Goal: Task Accomplishment & Management: Manage account settings

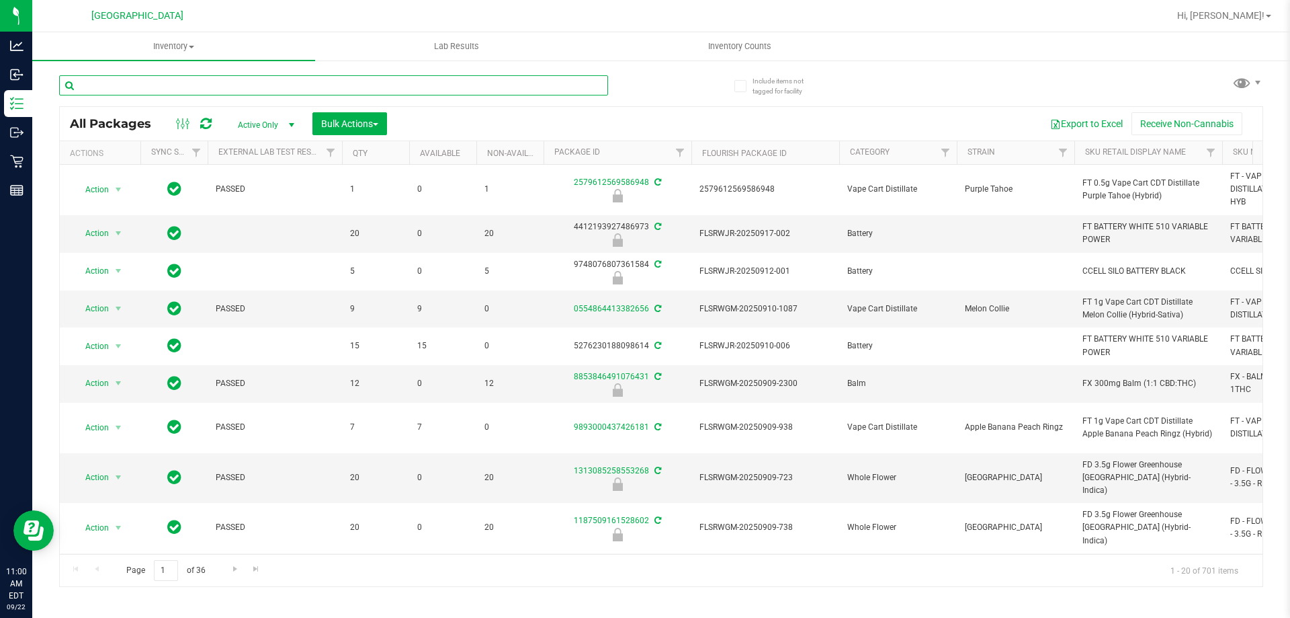
click at [195, 81] on input "text" at bounding box center [333, 85] width 549 height 20
type input "oze"
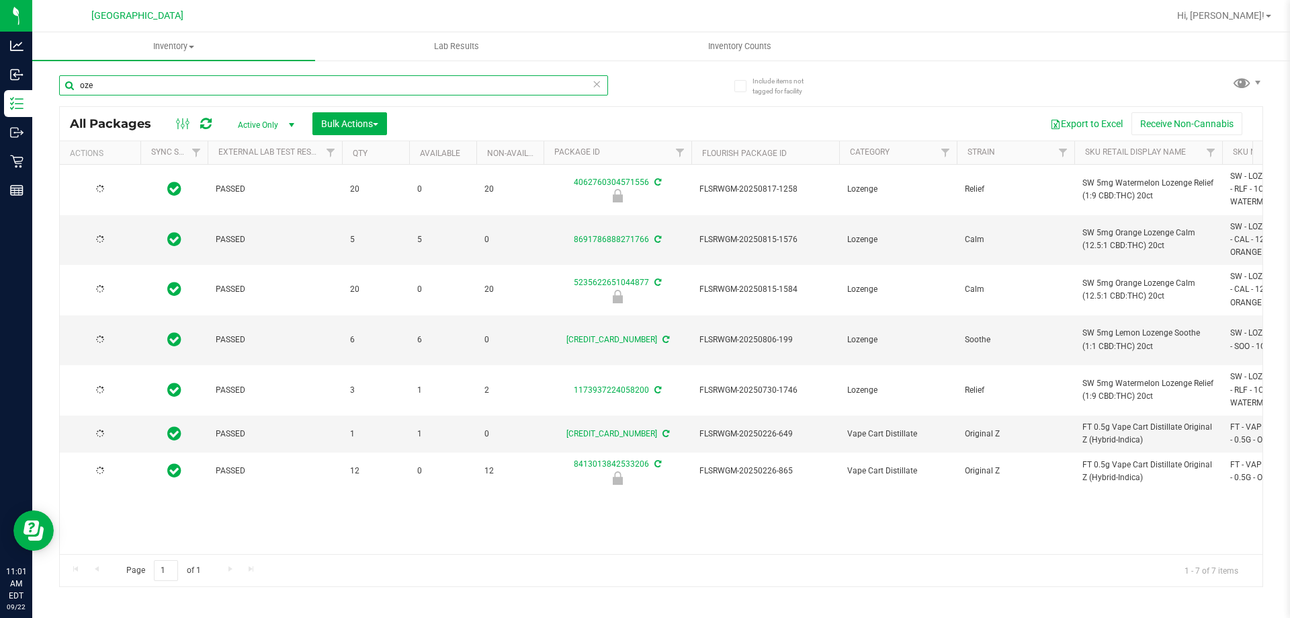
type input "2026-02-15"
type input "2026-02-08"
type input "2026-01-24"
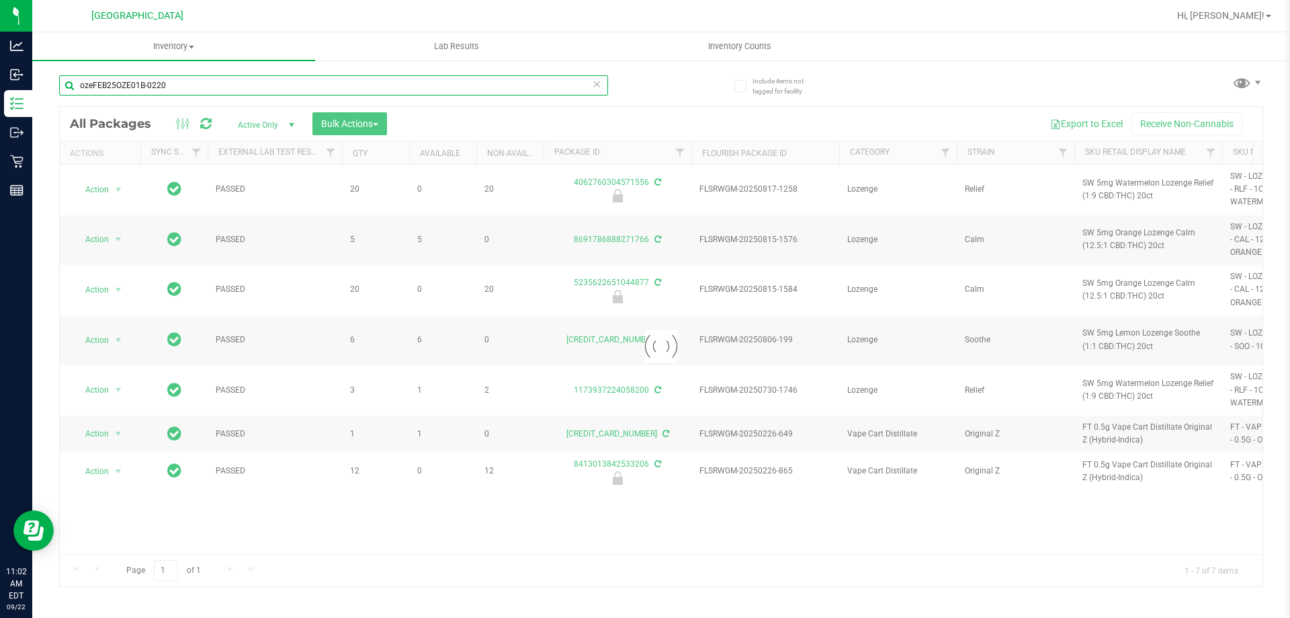
type input "ozeFEB25OZE01B-0220"
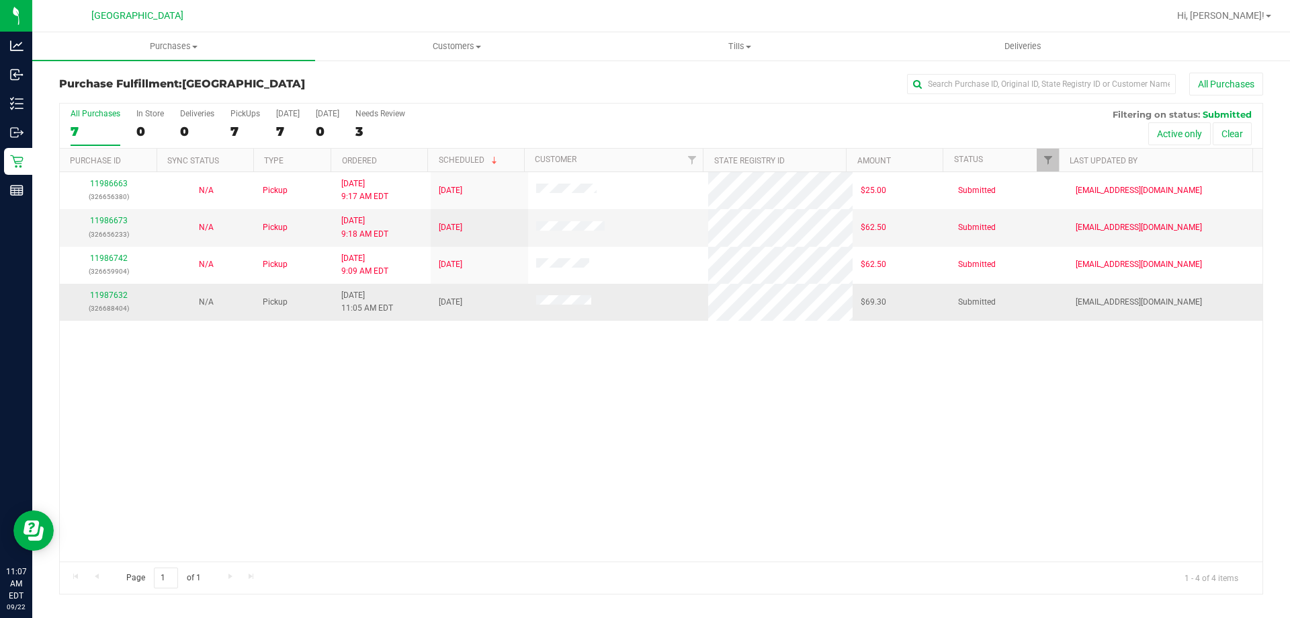
click at [120, 304] on p "(326688404)" at bounding box center [108, 308] width 81 height 13
click at [122, 300] on div "11987632 (326688404)" at bounding box center [108, 302] width 81 height 26
click at [122, 291] on link "11987632" at bounding box center [109, 294] width 38 height 9
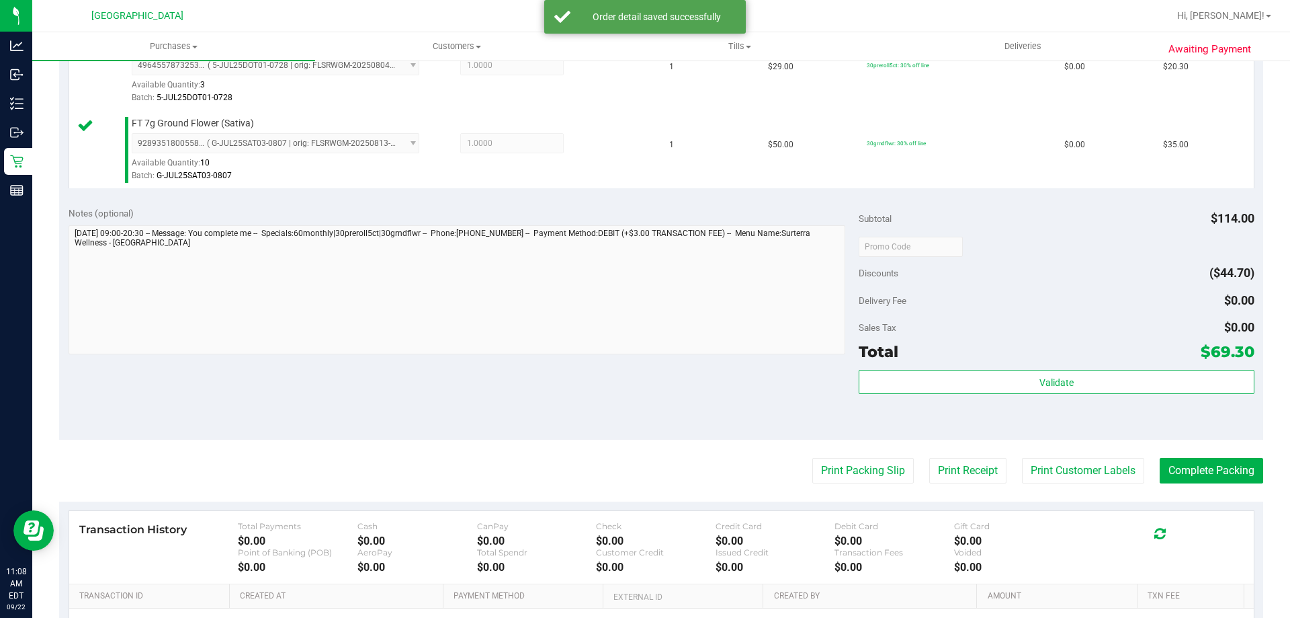
scroll to position [403, 0]
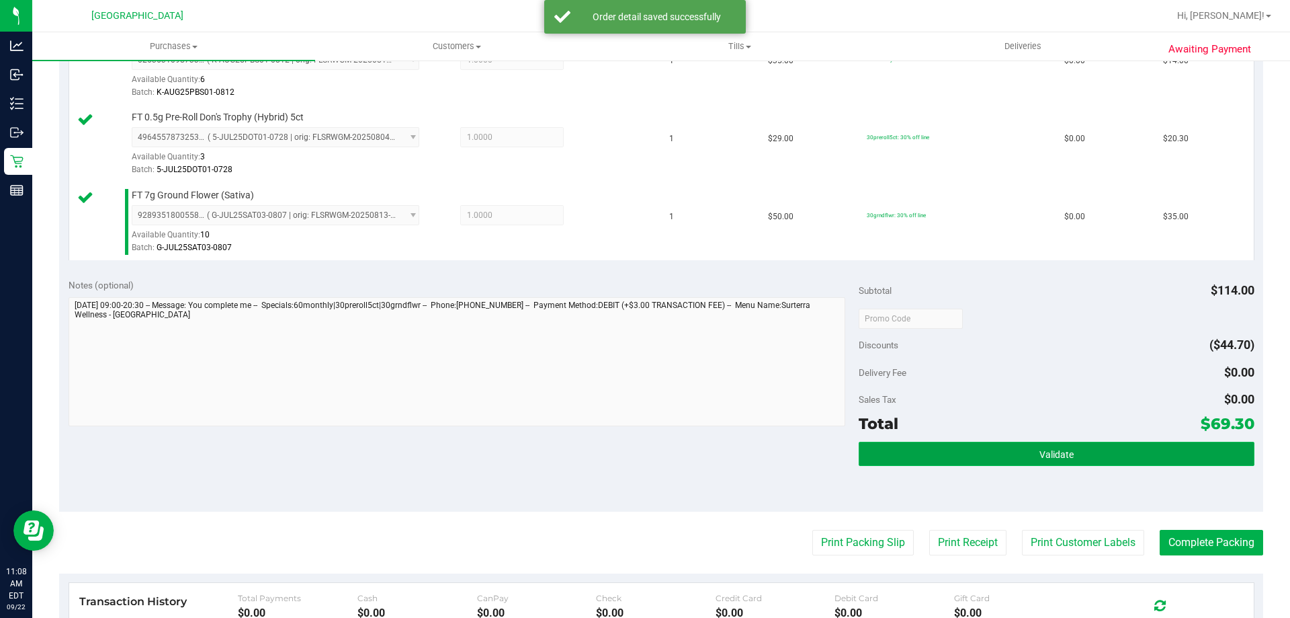
click at [948, 455] on button "Validate" at bounding box center [1056, 453] width 395 height 24
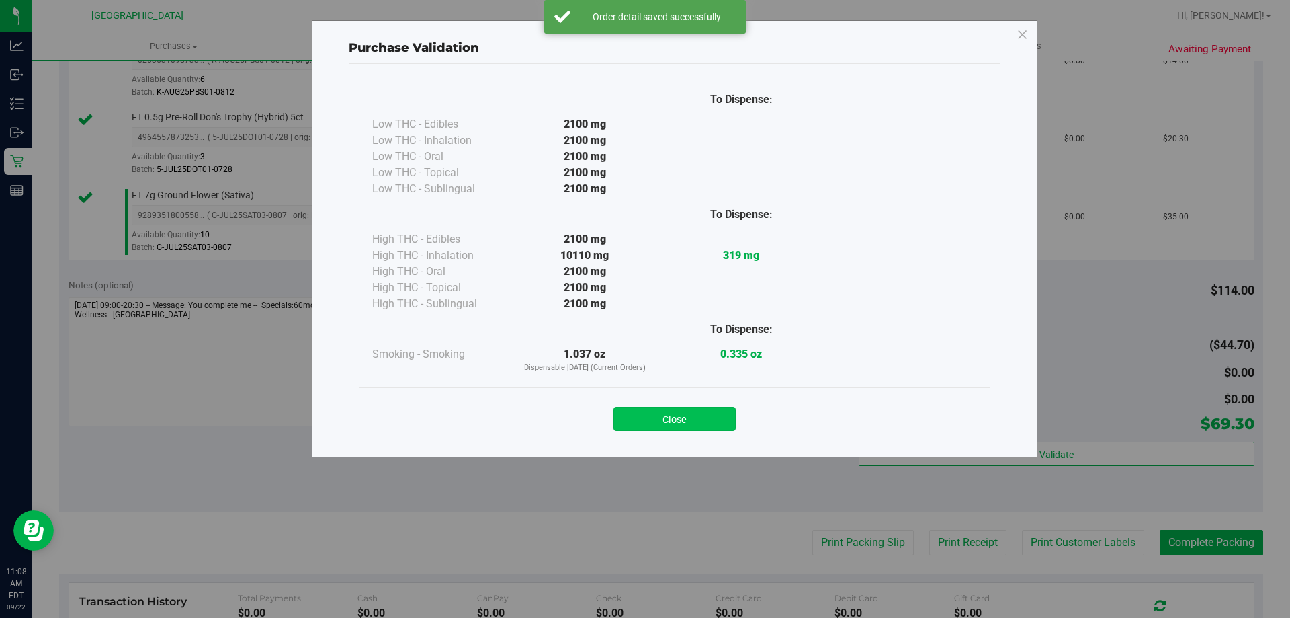
click at [677, 409] on button "Close" at bounding box center [674, 419] width 122 height 24
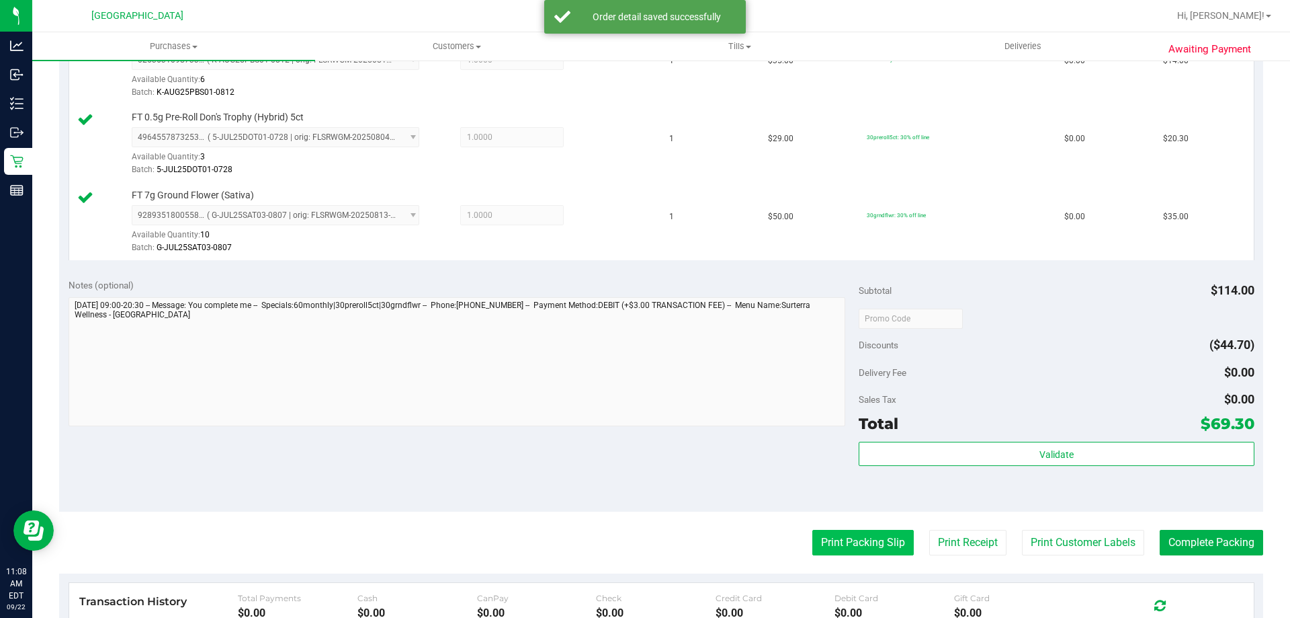
click at [826, 543] on button "Print Packing Slip" at bounding box center [862, 542] width 101 height 26
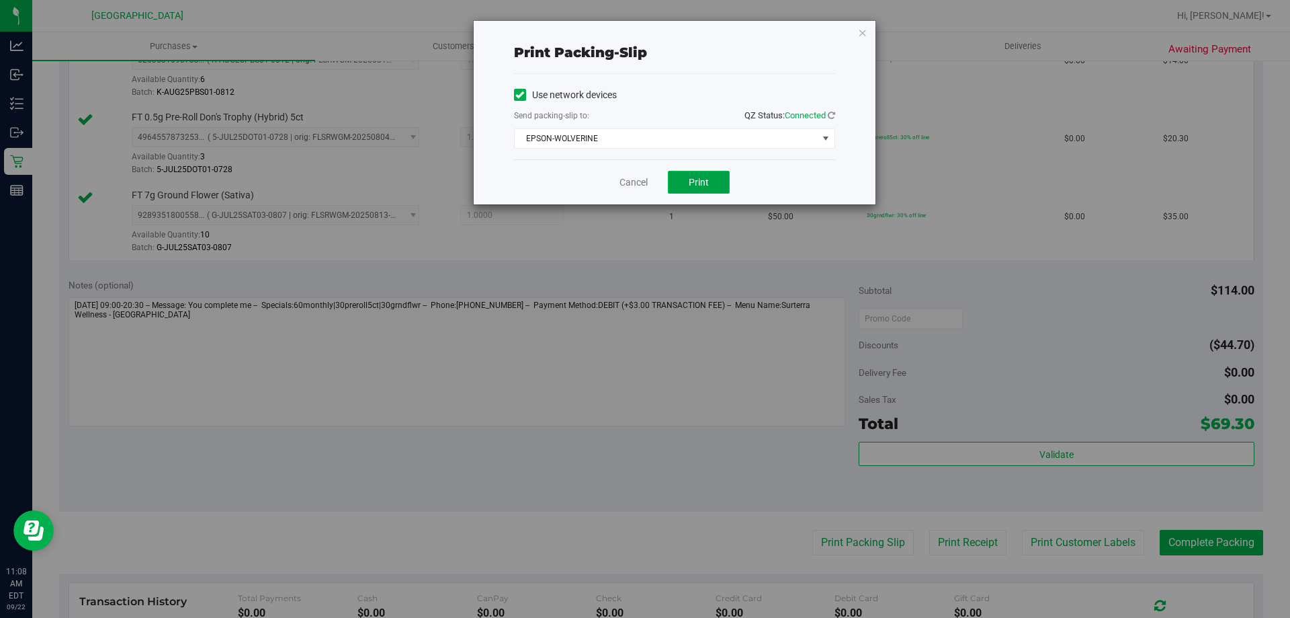
click at [721, 177] on button "Print" at bounding box center [699, 182] width 62 height 23
click at [862, 34] on icon "button" at bounding box center [862, 32] width 9 height 16
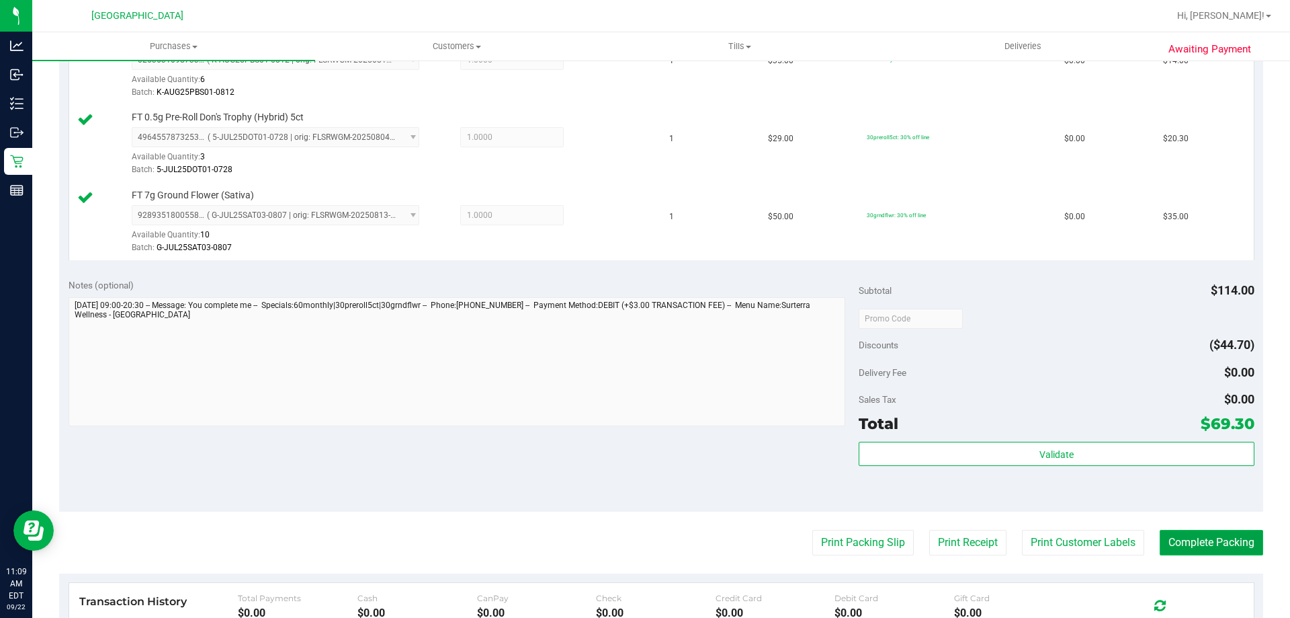
click at [1185, 547] on button "Complete Packing" at bounding box center [1211, 542] width 103 height 26
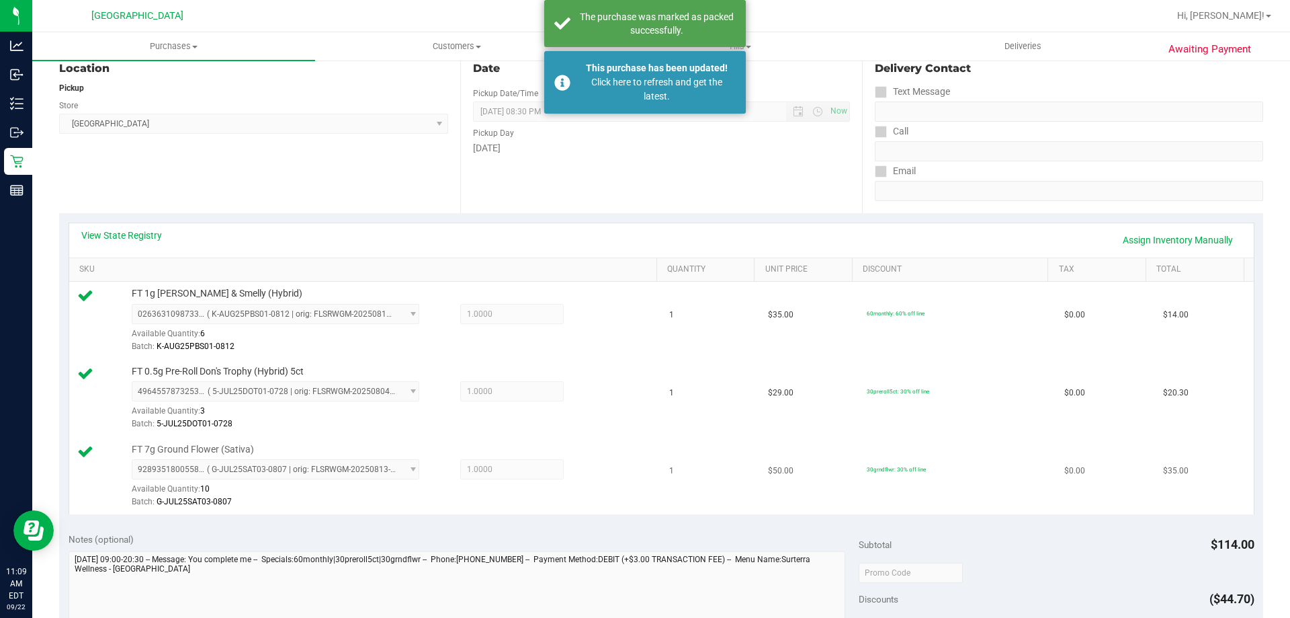
scroll to position [134, 0]
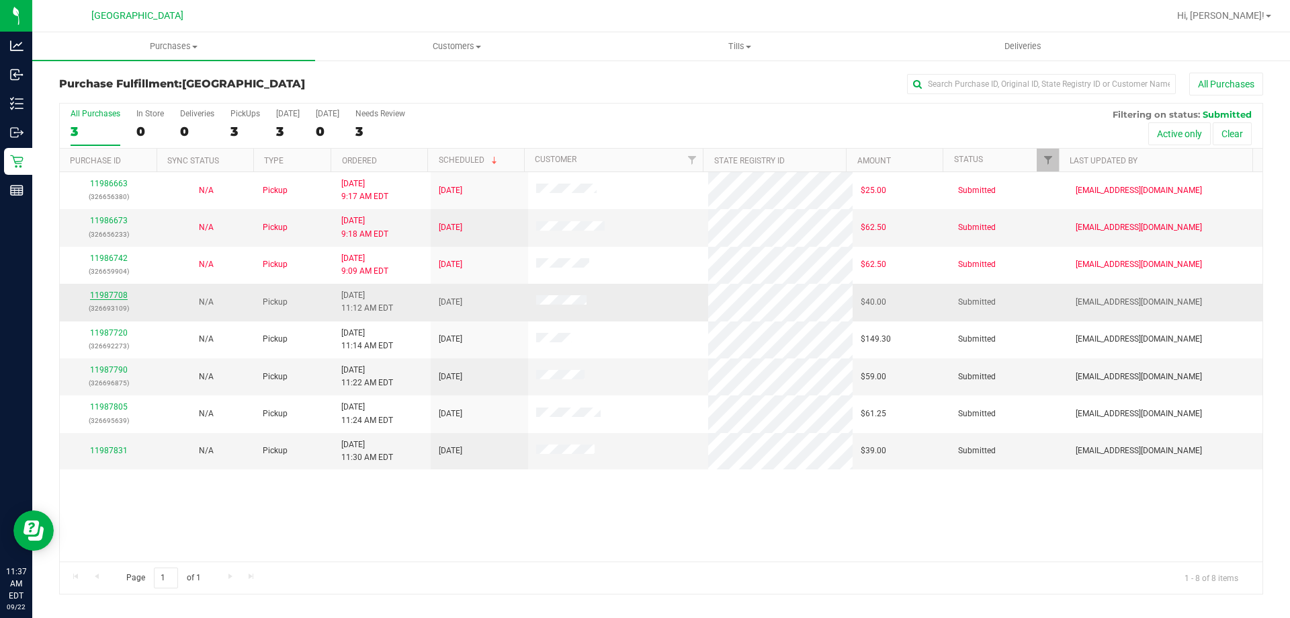
click at [103, 293] on link "11987708" at bounding box center [109, 294] width 38 height 9
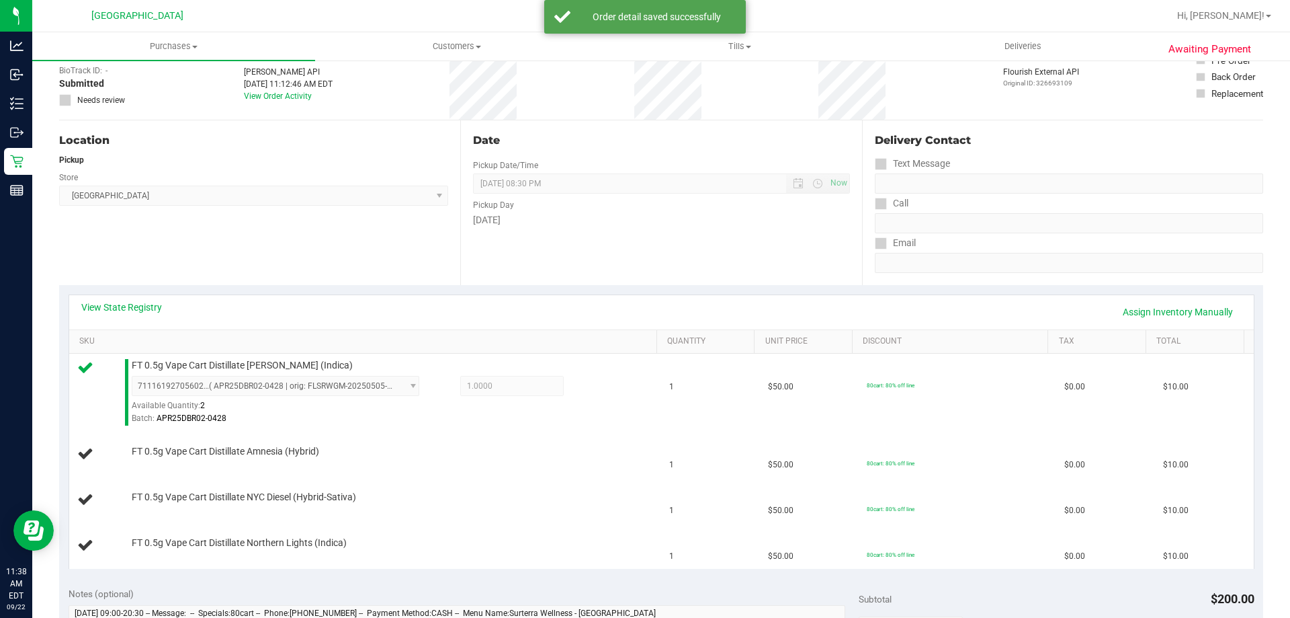
scroll to position [202, 0]
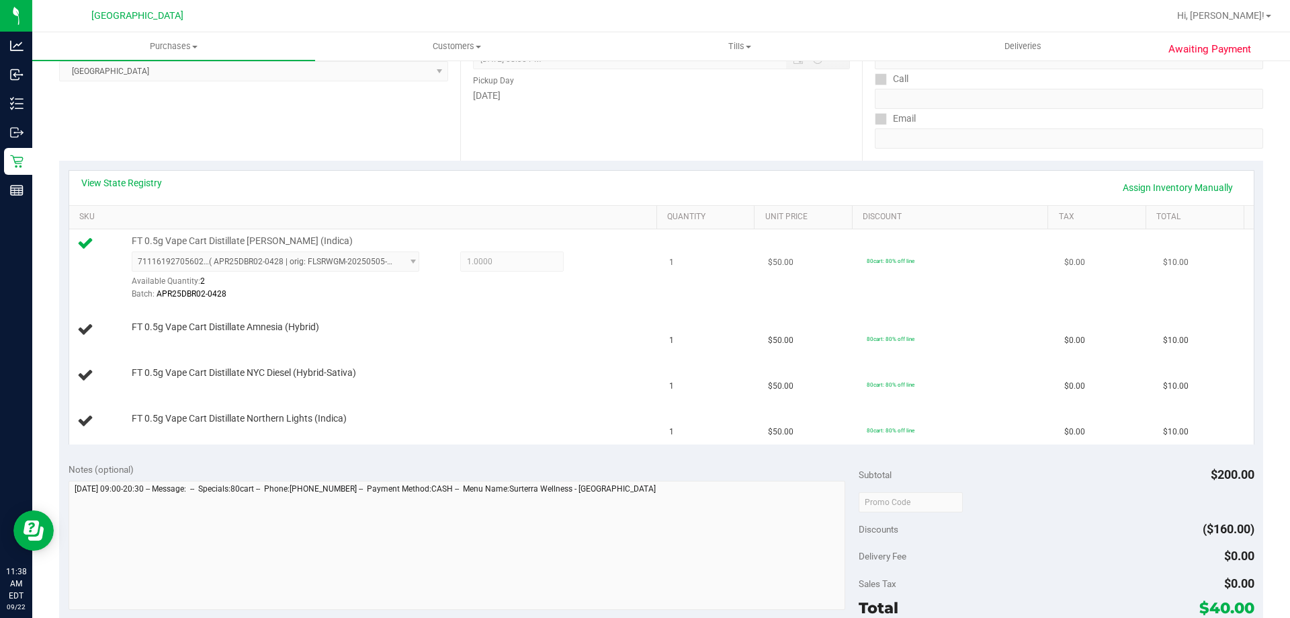
click at [400, 262] on span "7111619270560253 ( APR25DBR02-0428 | orig: FLSRWGM-20250505-947 ) 7111619270560…" at bounding box center [276, 261] width 288 height 20
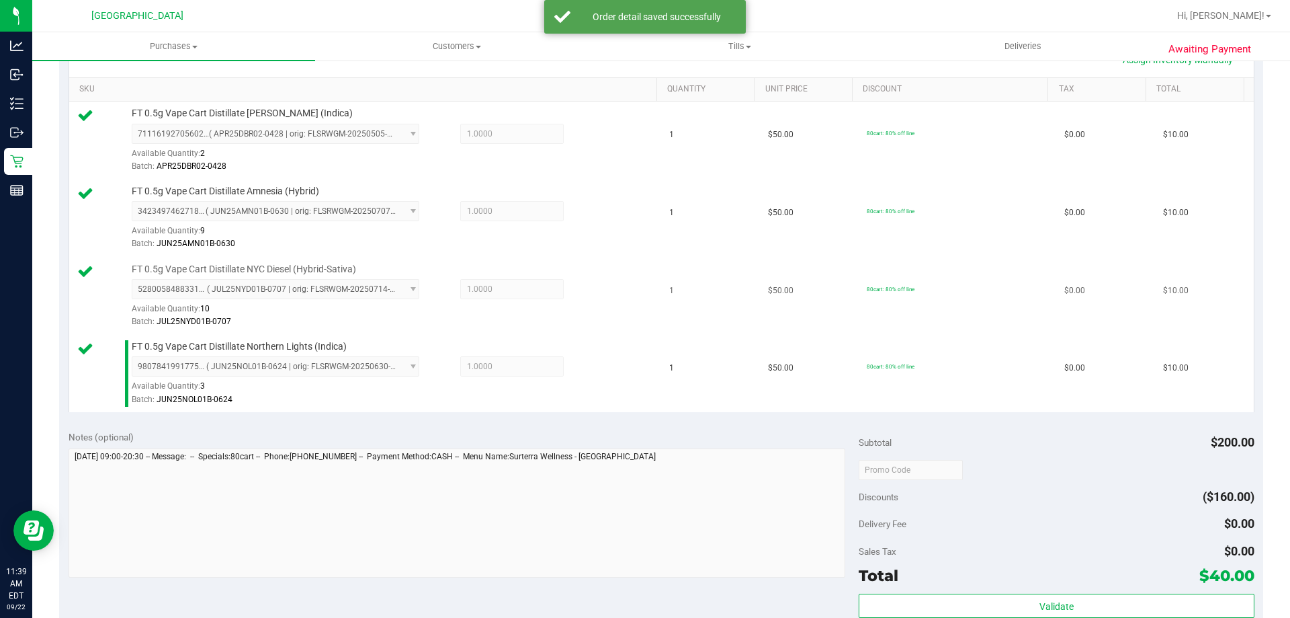
scroll to position [538, 0]
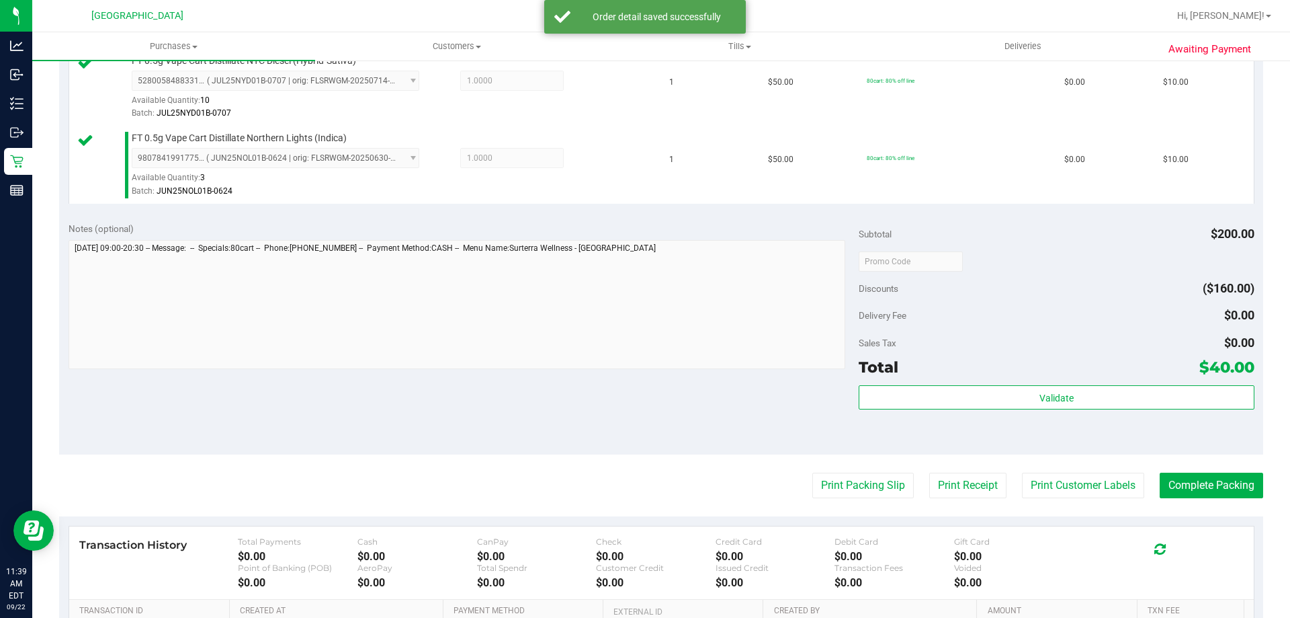
click at [964, 410] on div "Validate" at bounding box center [1056, 415] width 395 height 60
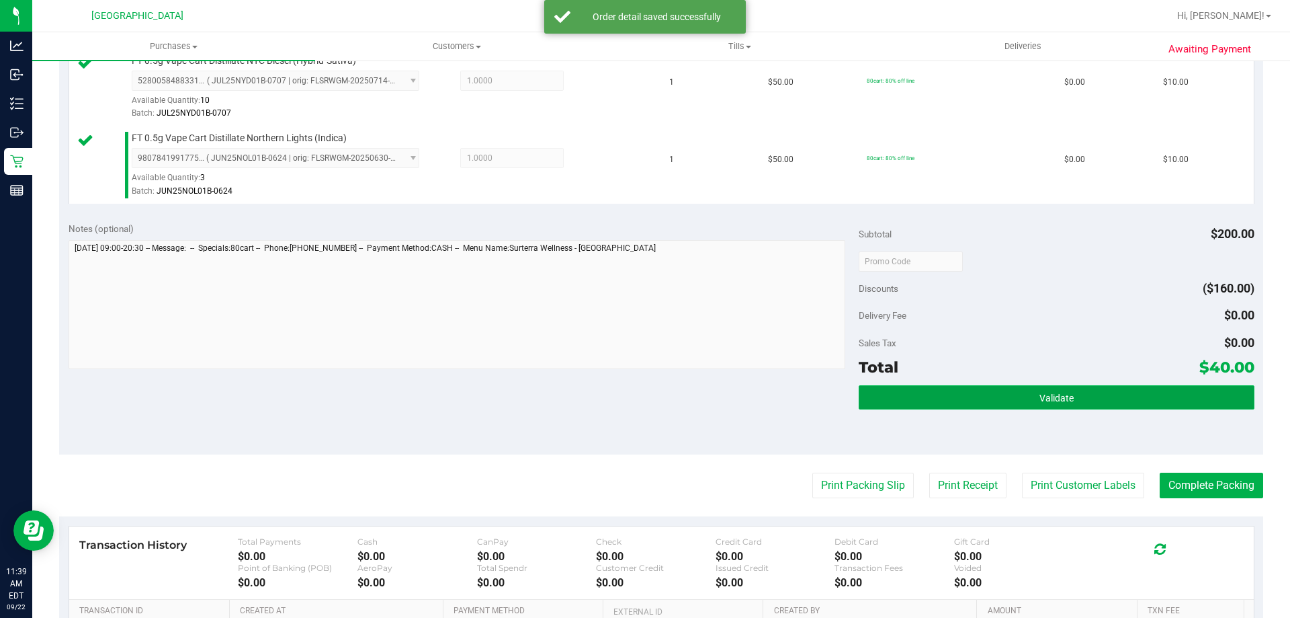
click at [966, 405] on button "Validate" at bounding box center [1056, 397] width 395 height 24
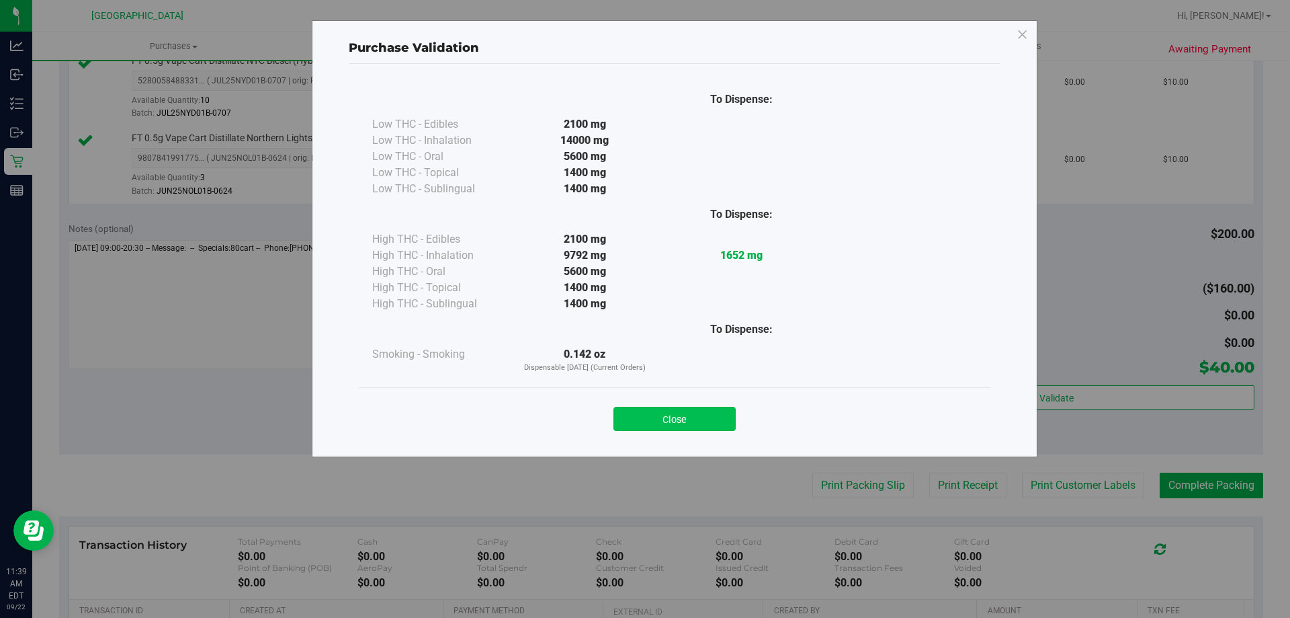
click at [724, 425] on button "Close" at bounding box center [674, 419] width 122 height 24
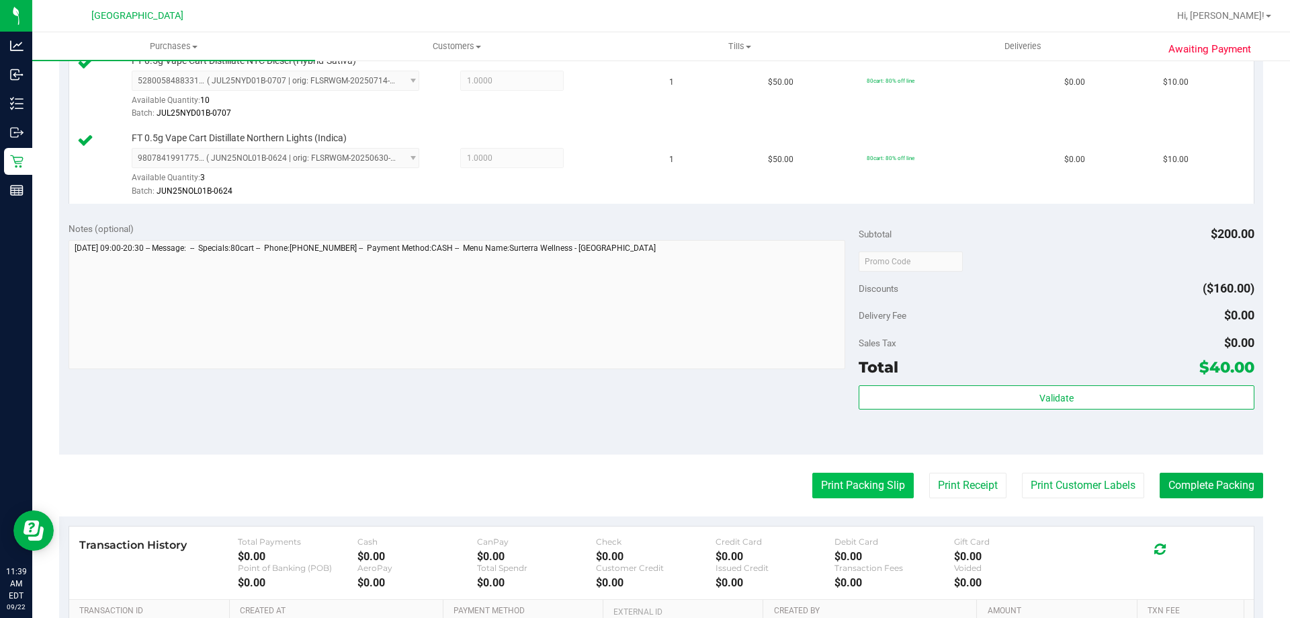
click at [812, 486] on button "Print Packing Slip" at bounding box center [862, 485] width 101 height 26
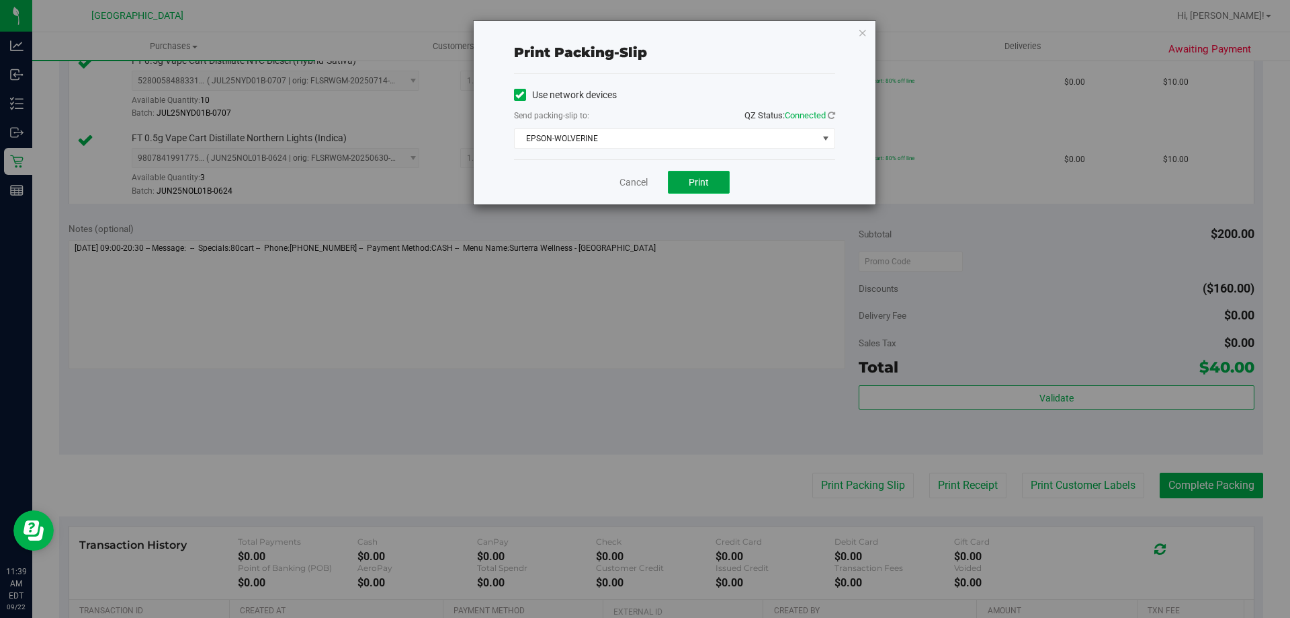
click at [711, 187] on button "Print" at bounding box center [699, 182] width 62 height 23
click at [865, 38] on icon "button" at bounding box center [862, 32] width 9 height 16
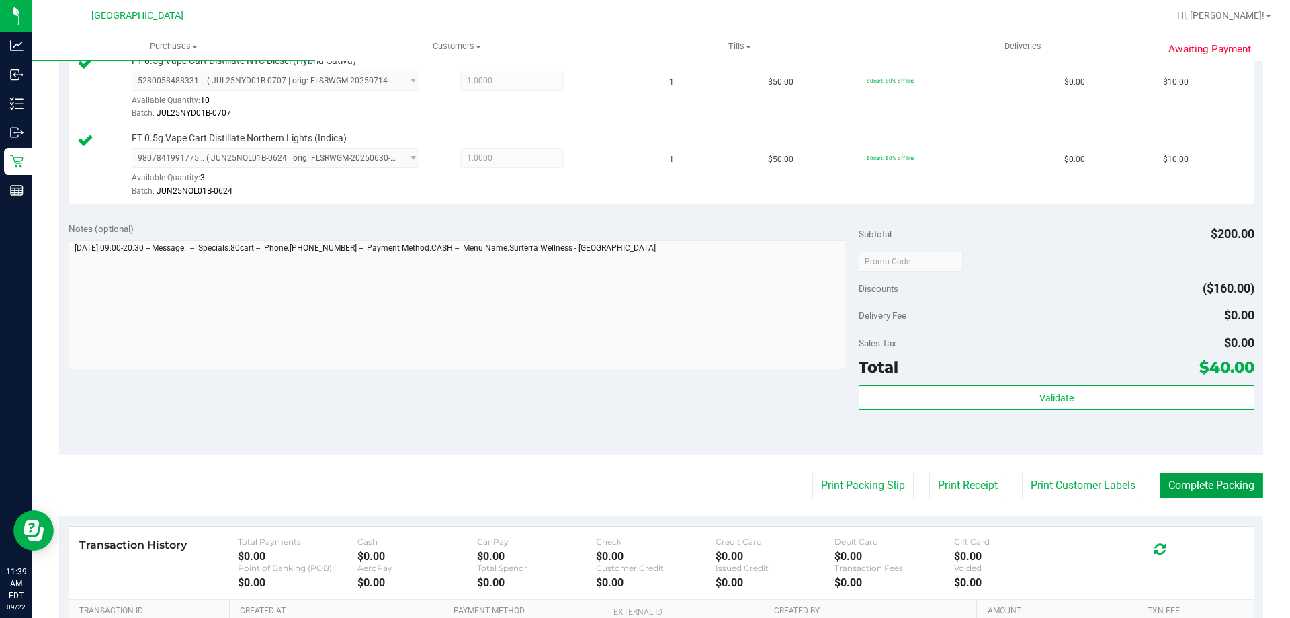
click at [1193, 484] on button "Complete Packing" at bounding box center [1211, 485] width 103 height 26
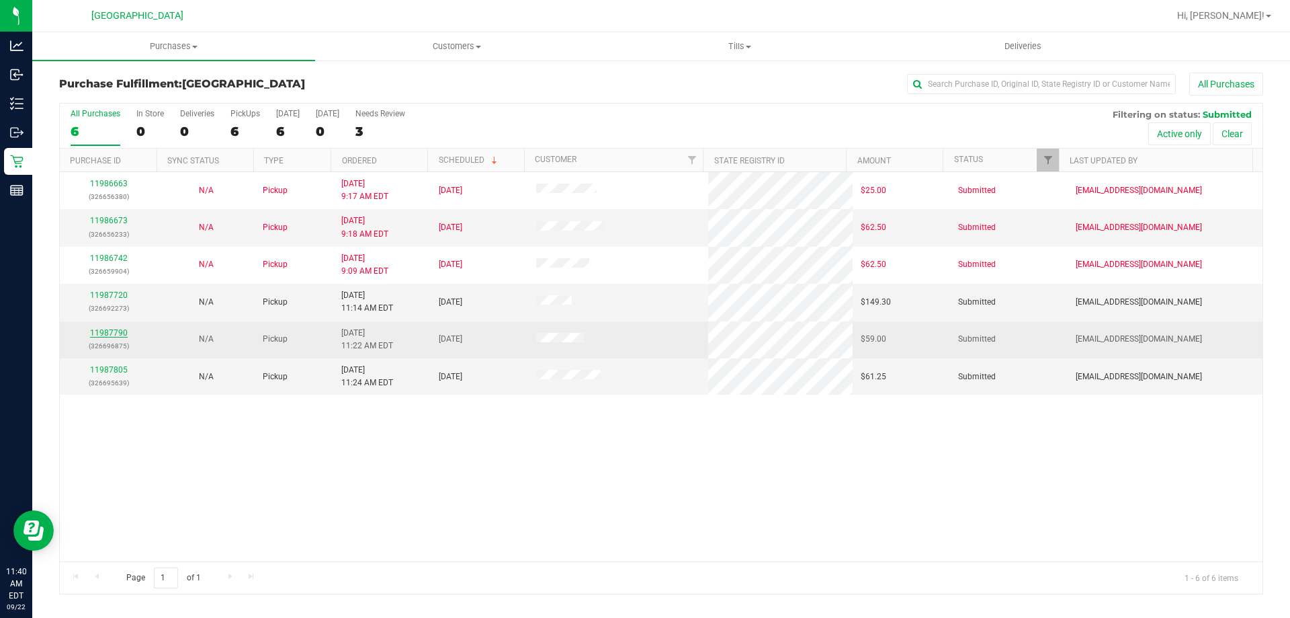
click at [103, 331] on link "11987790" at bounding box center [109, 332] width 38 height 9
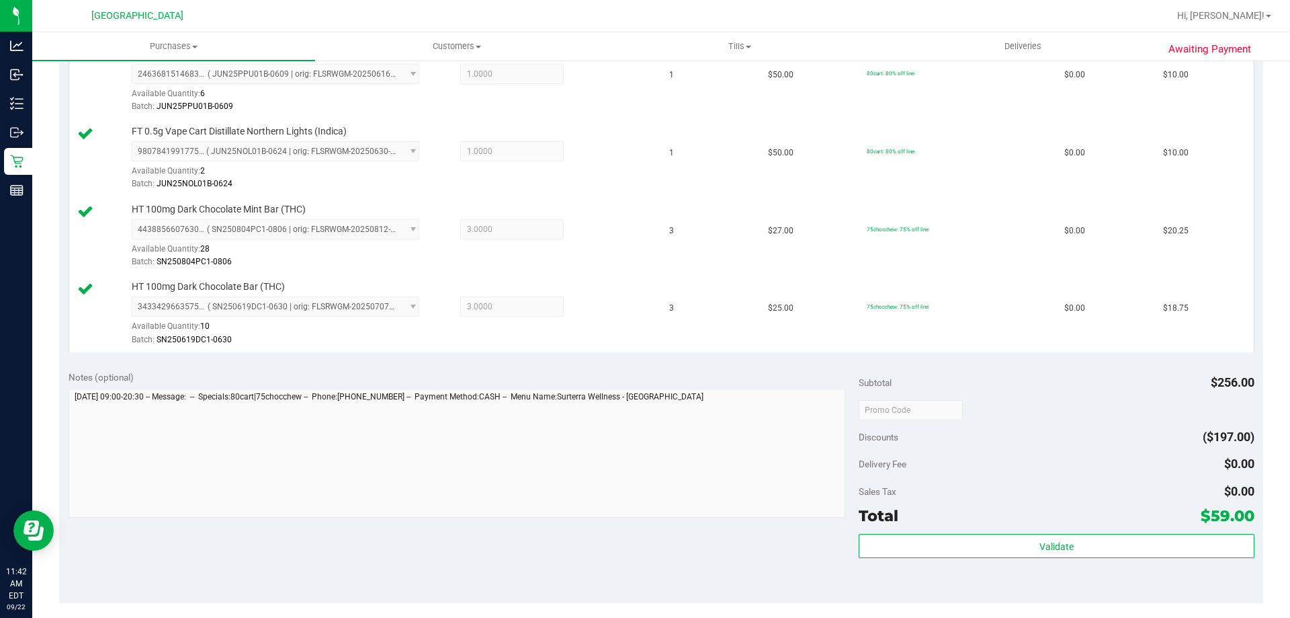
scroll to position [538, 0]
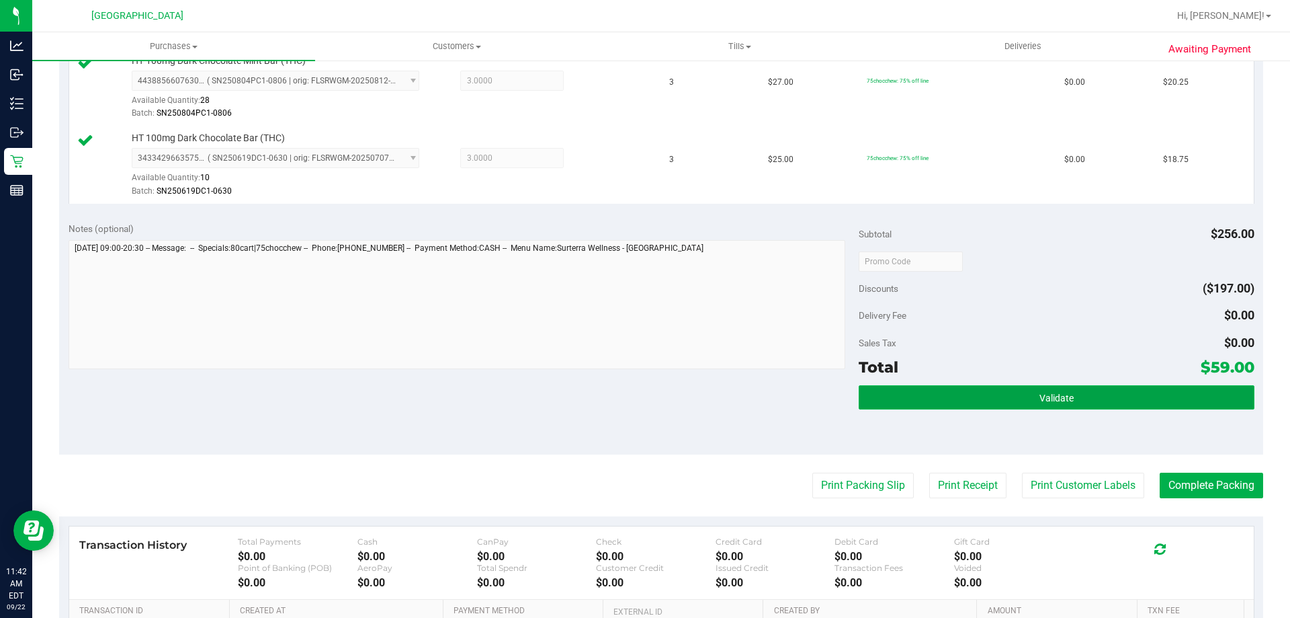
click at [914, 403] on button "Validate" at bounding box center [1056, 397] width 395 height 24
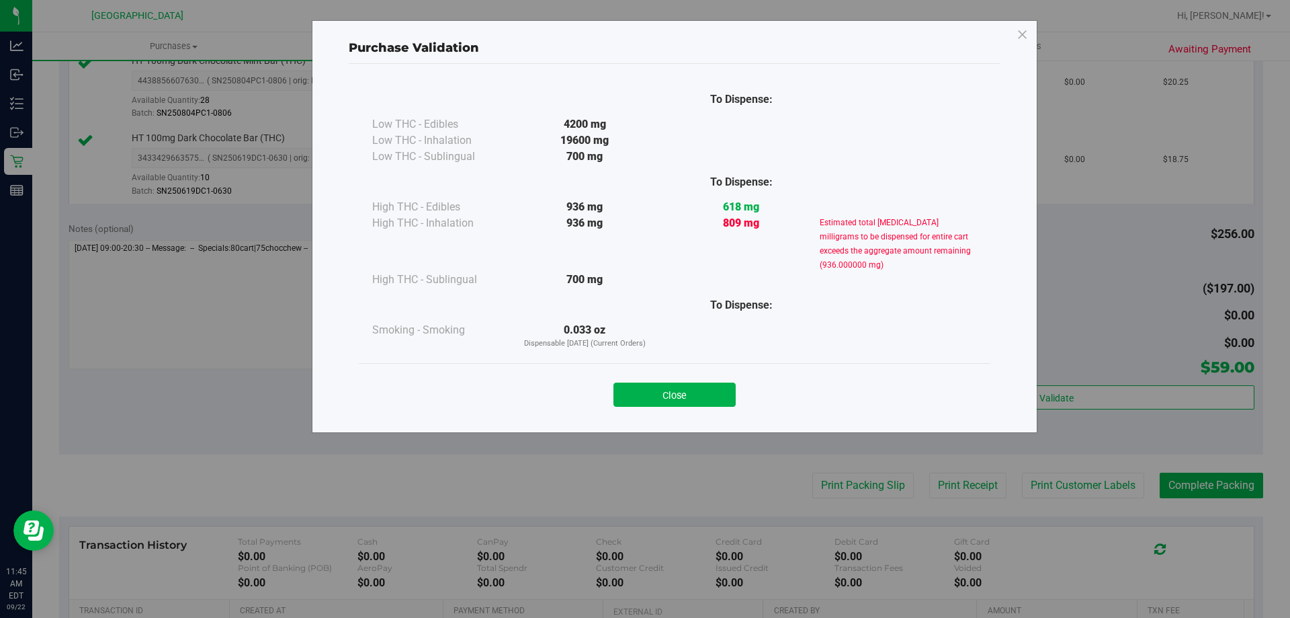
click at [683, 413] on div "Close" at bounding box center [675, 390] width 632 height 54
click at [720, 263] on div "809 mg" at bounding box center [741, 243] width 157 height 56
click at [694, 394] on button "Close" at bounding box center [674, 394] width 122 height 24
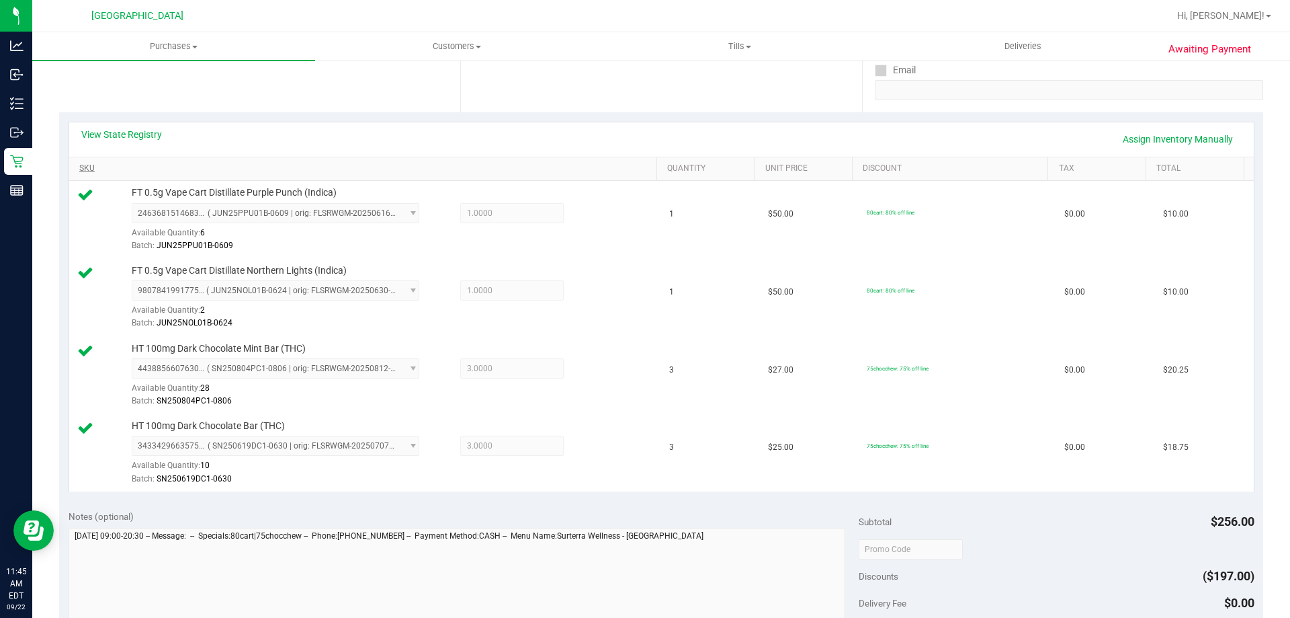
scroll to position [269, 0]
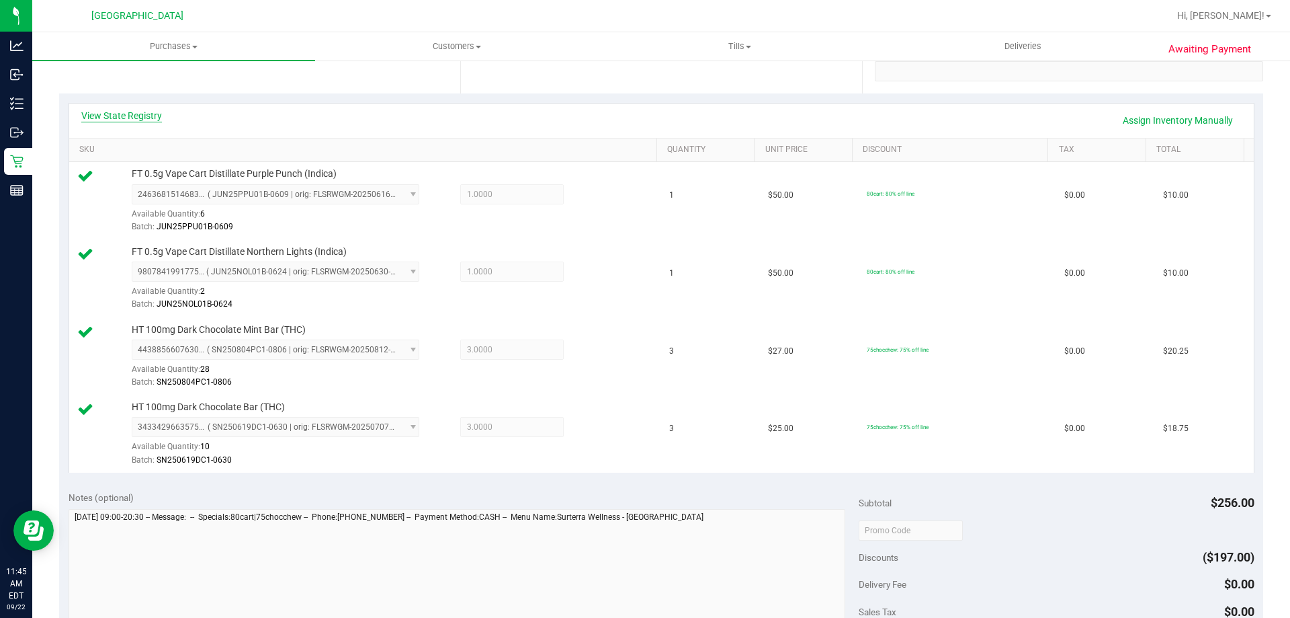
click at [139, 116] on link "View State Registry" at bounding box center [121, 115] width 81 height 13
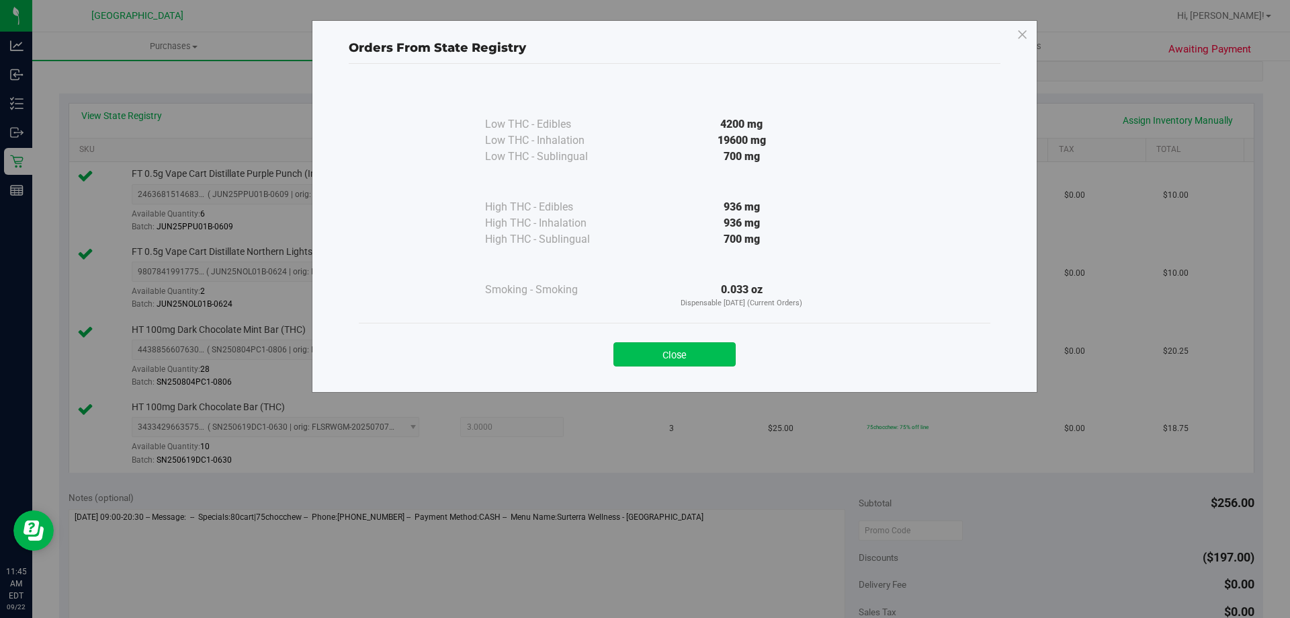
click at [724, 351] on button "Close" at bounding box center [674, 354] width 122 height 24
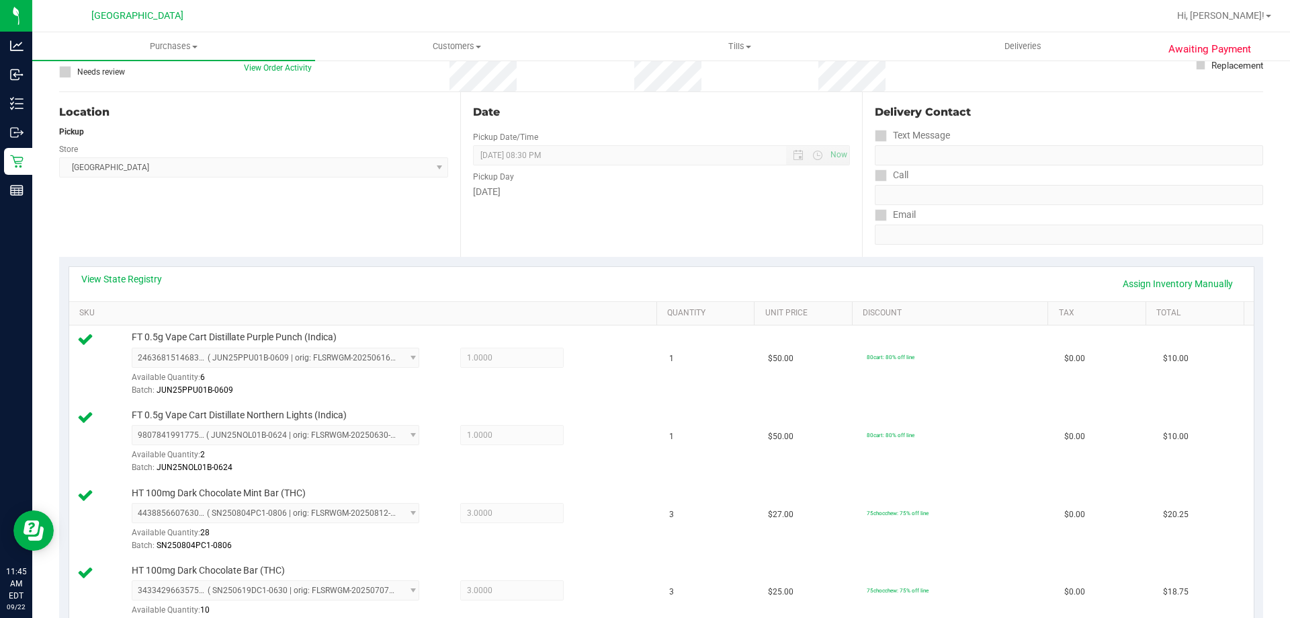
scroll to position [0, 0]
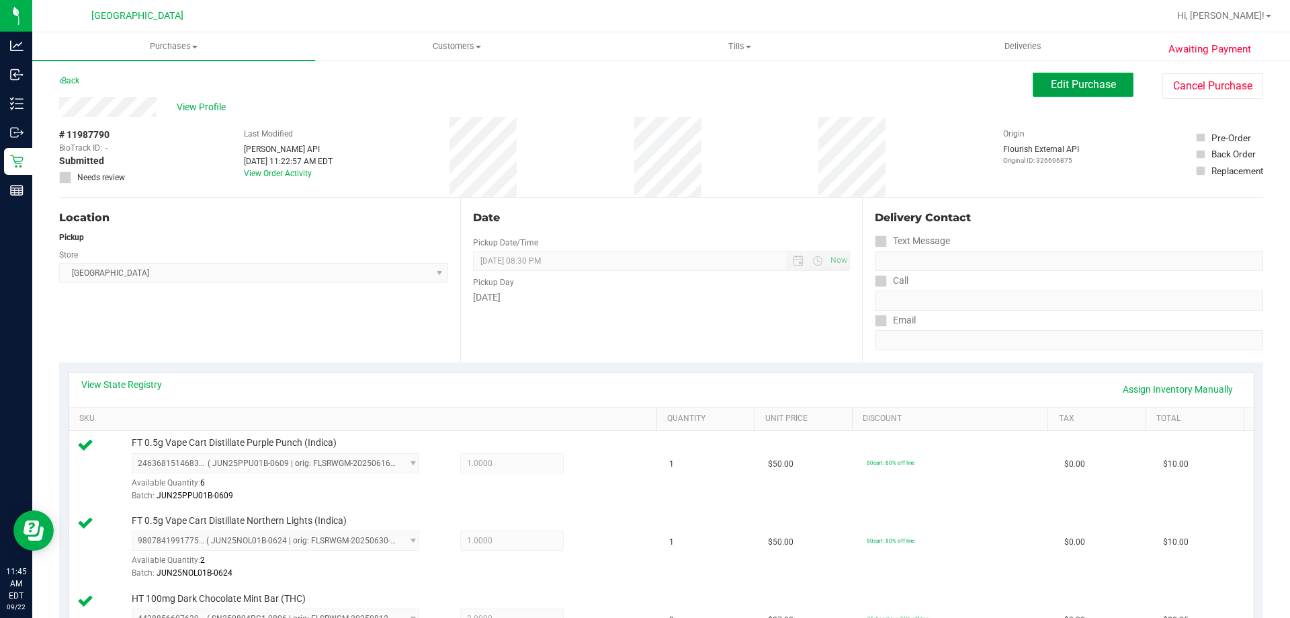
click at [1037, 81] on button "Edit Purchase" at bounding box center [1083, 85] width 101 height 24
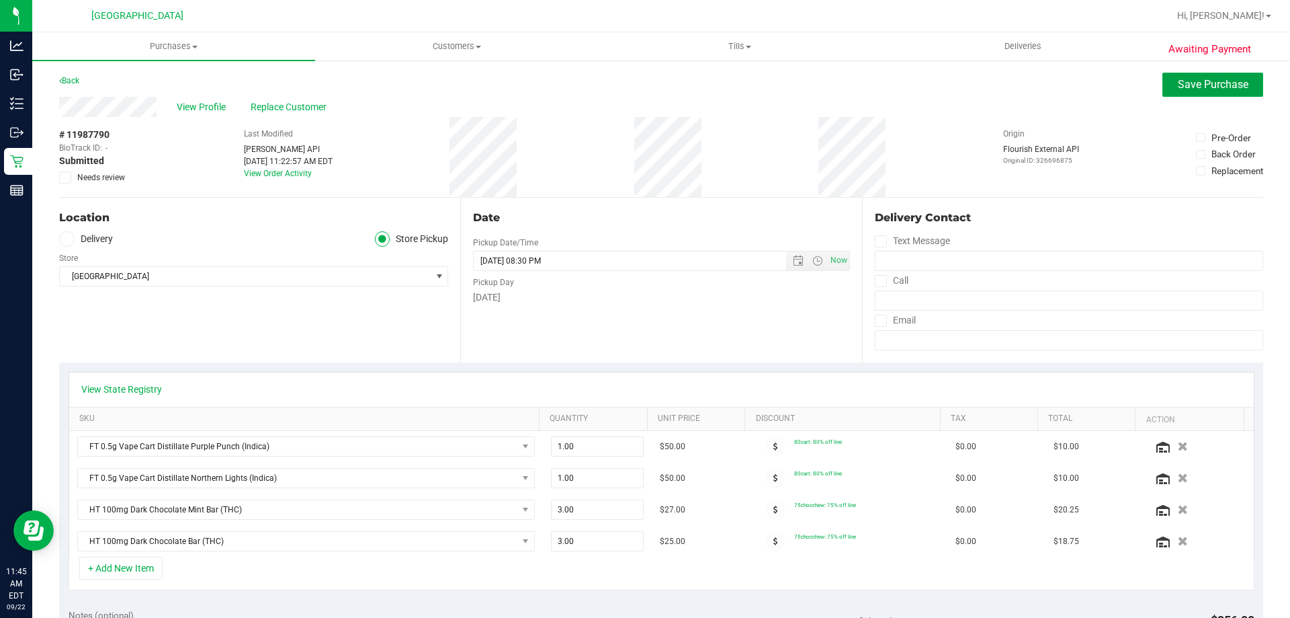
drag, startPoint x: 1232, startPoint y: 85, endPoint x: 1084, endPoint y: 148, distance: 160.1
click at [1232, 85] on span "Save Purchase" at bounding box center [1213, 84] width 71 height 13
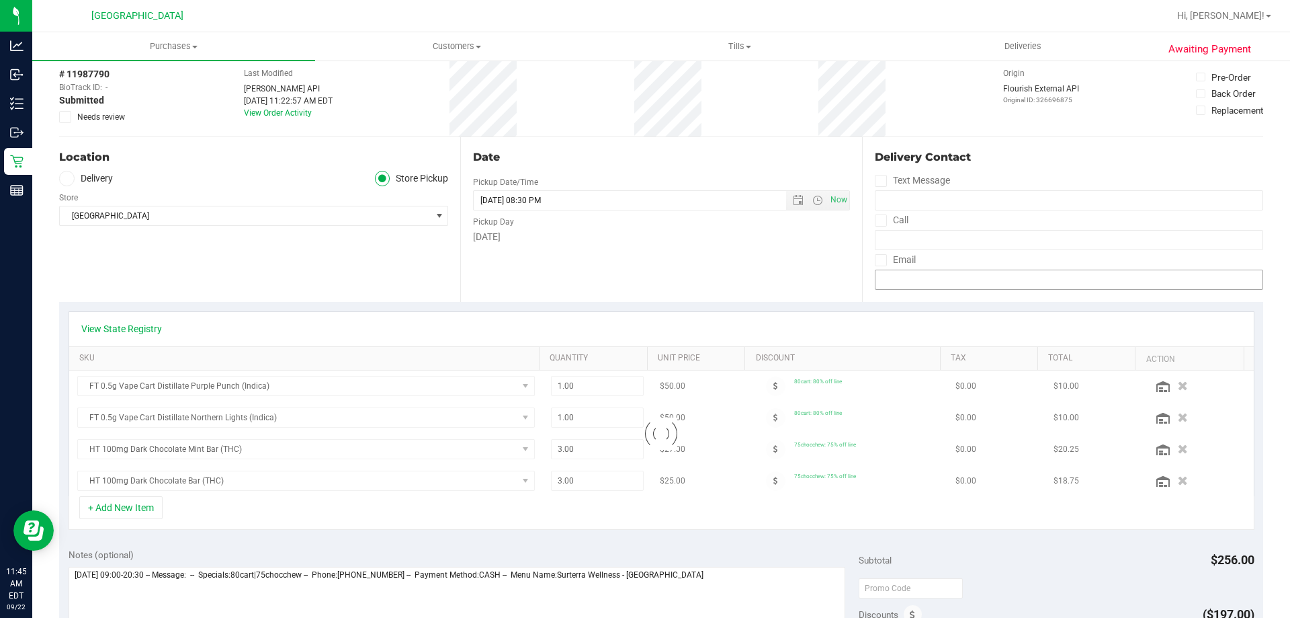
scroll to position [134, 0]
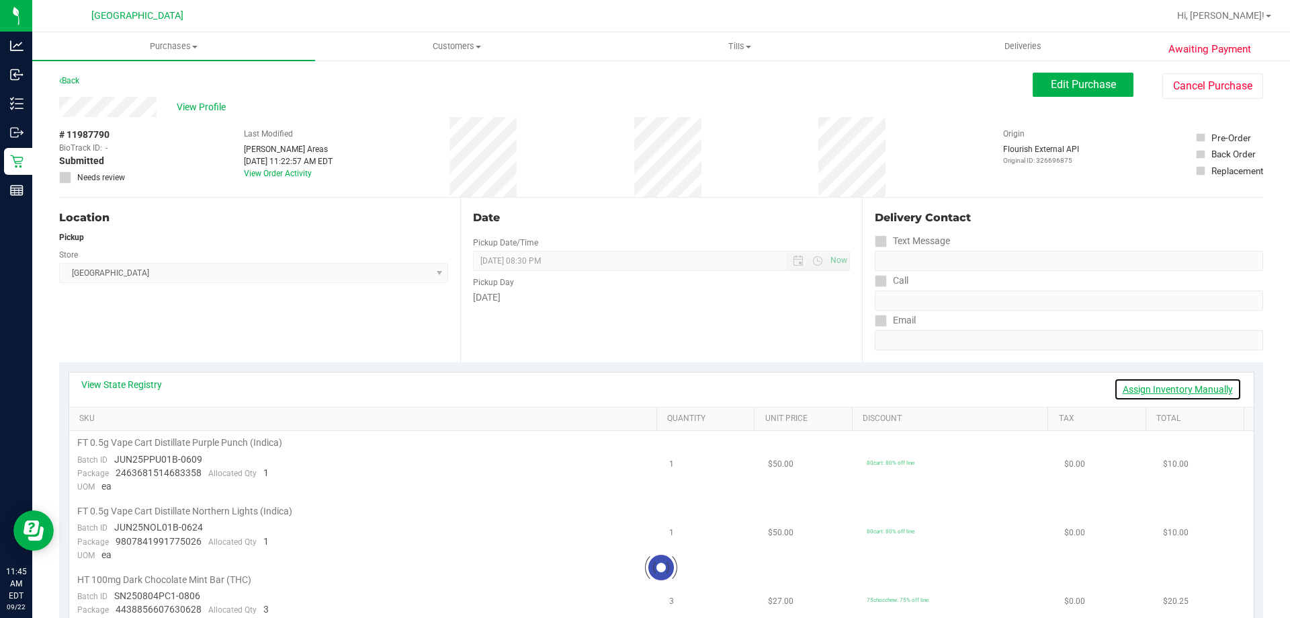
click at [1146, 379] on link "Assign Inventory Manually" at bounding box center [1178, 389] width 128 height 23
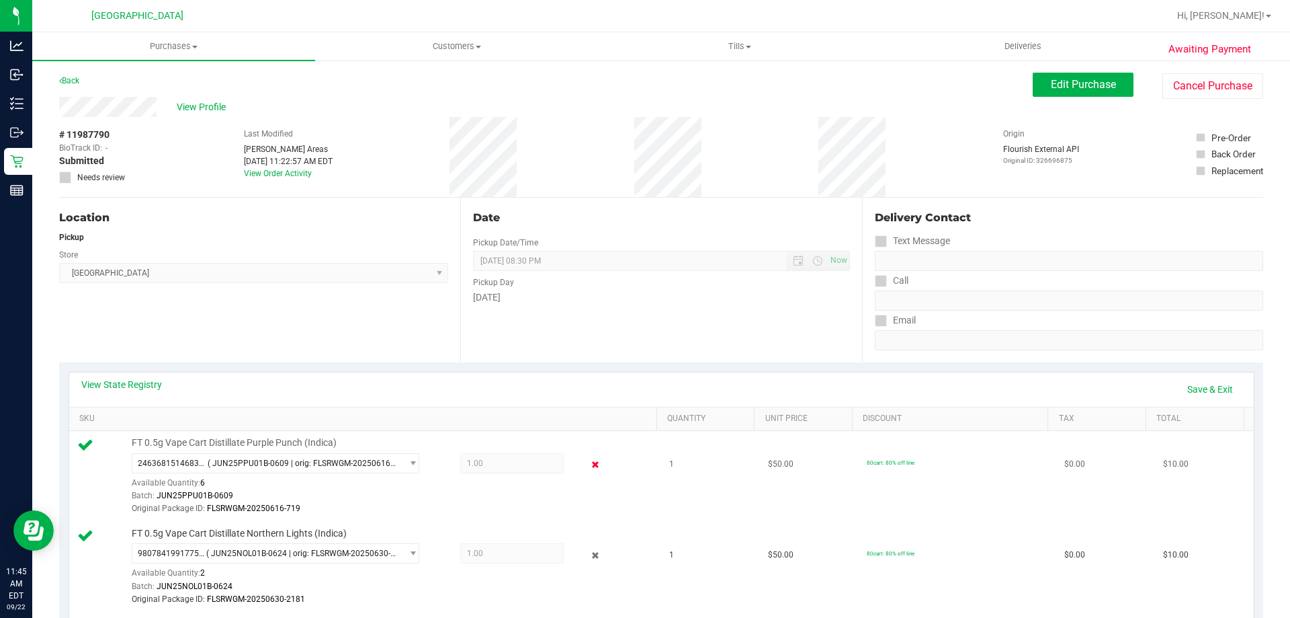
click at [589, 467] on icon at bounding box center [596, 464] width 14 height 15
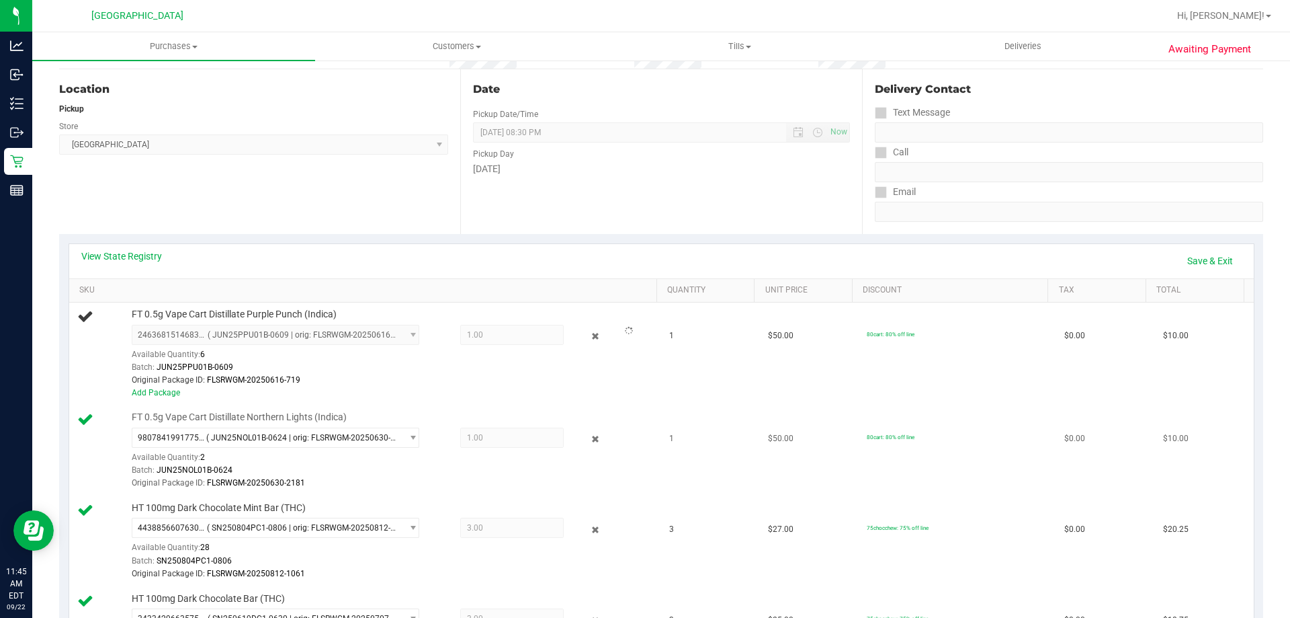
scroll to position [134, 0]
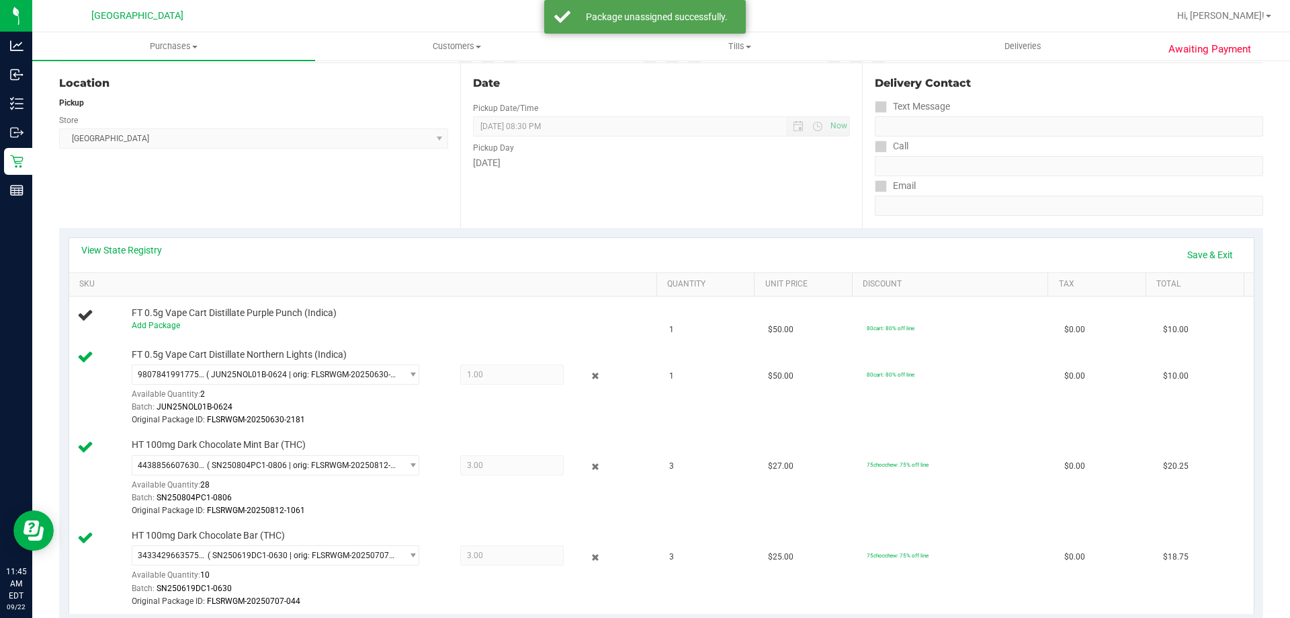
click at [592, 430] on td "FT 0.5g Vape Cart Distillate Northern Lights (Indica) 9807841991775026 ( JUN25N…" at bounding box center [365, 388] width 593 height 91
click at [589, 380] on icon at bounding box center [596, 375] width 14 height 15
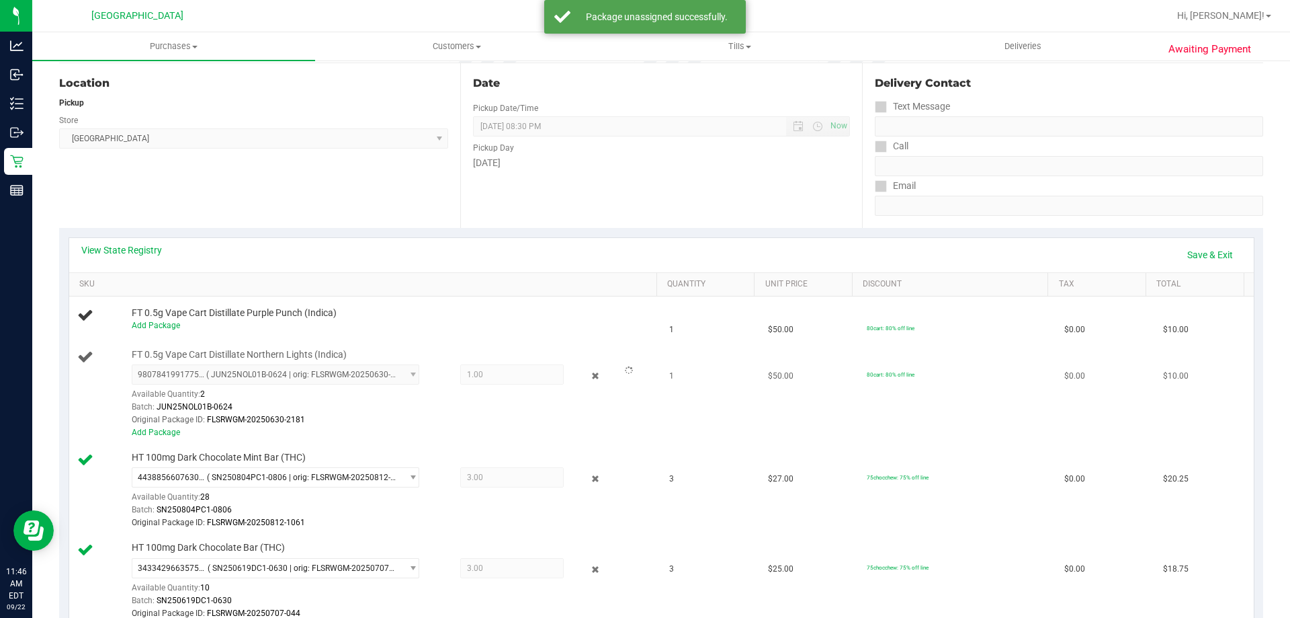
scroll to position [202, 0]
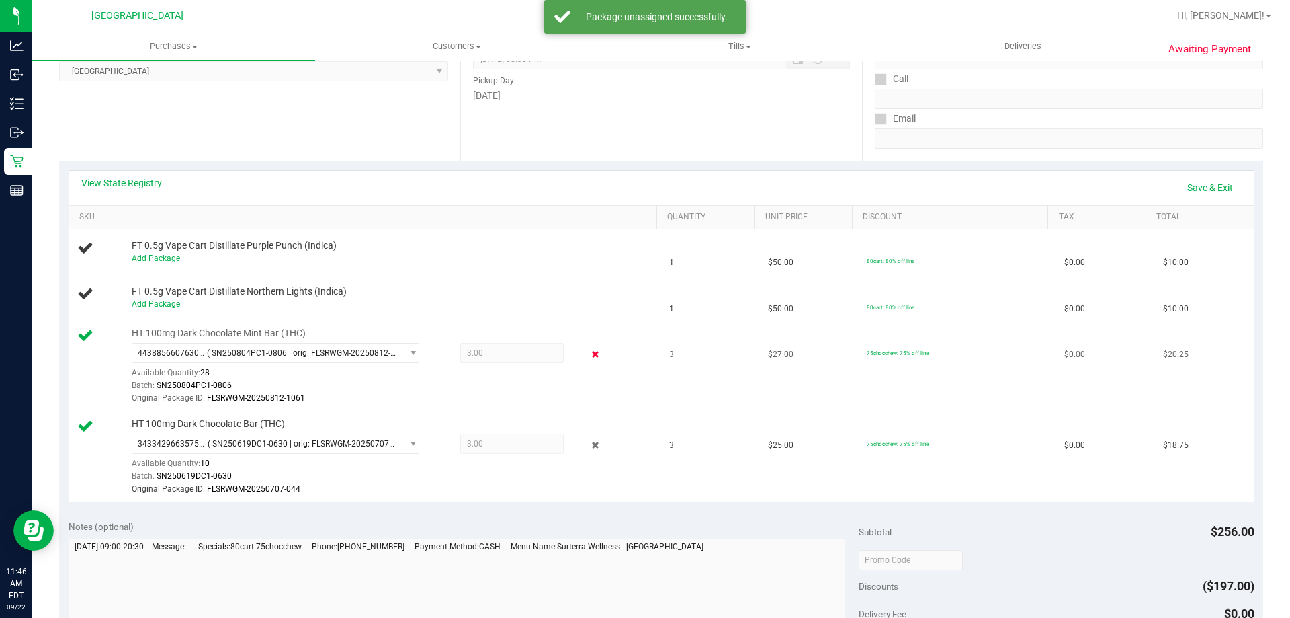
click at [591, 359] on icon at bounding box center [596, 354] width 14 height 15
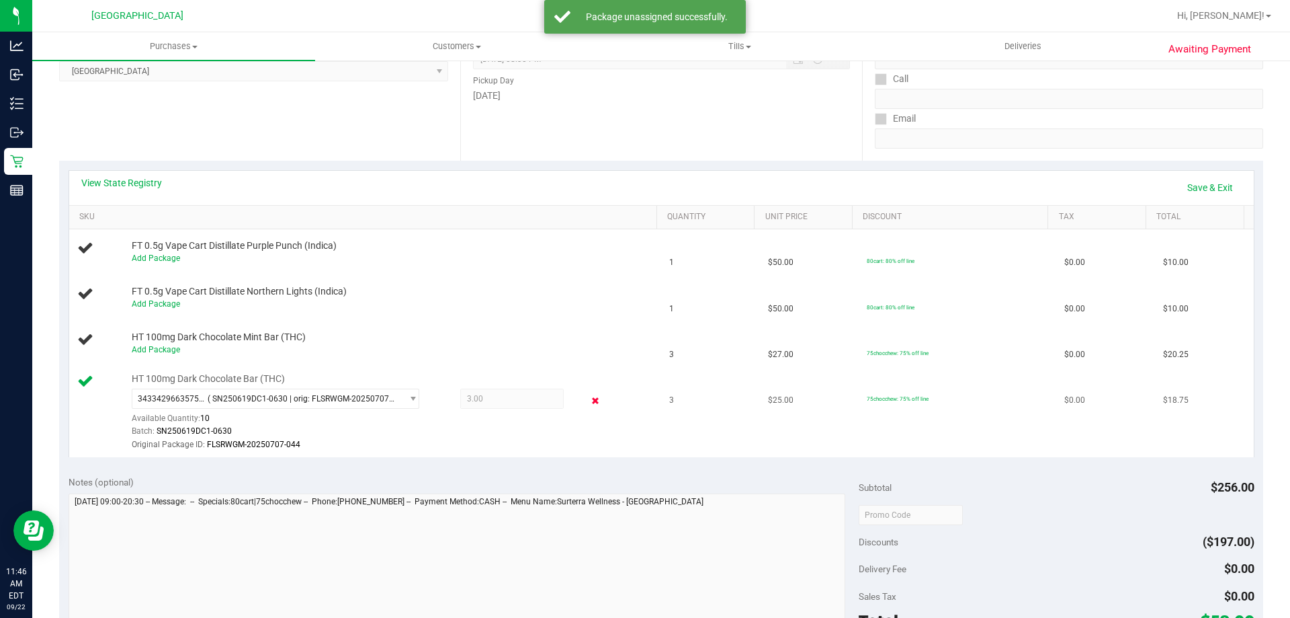
click at [593, 398] on icon at bounding box center [596, 399] width 14 height 15
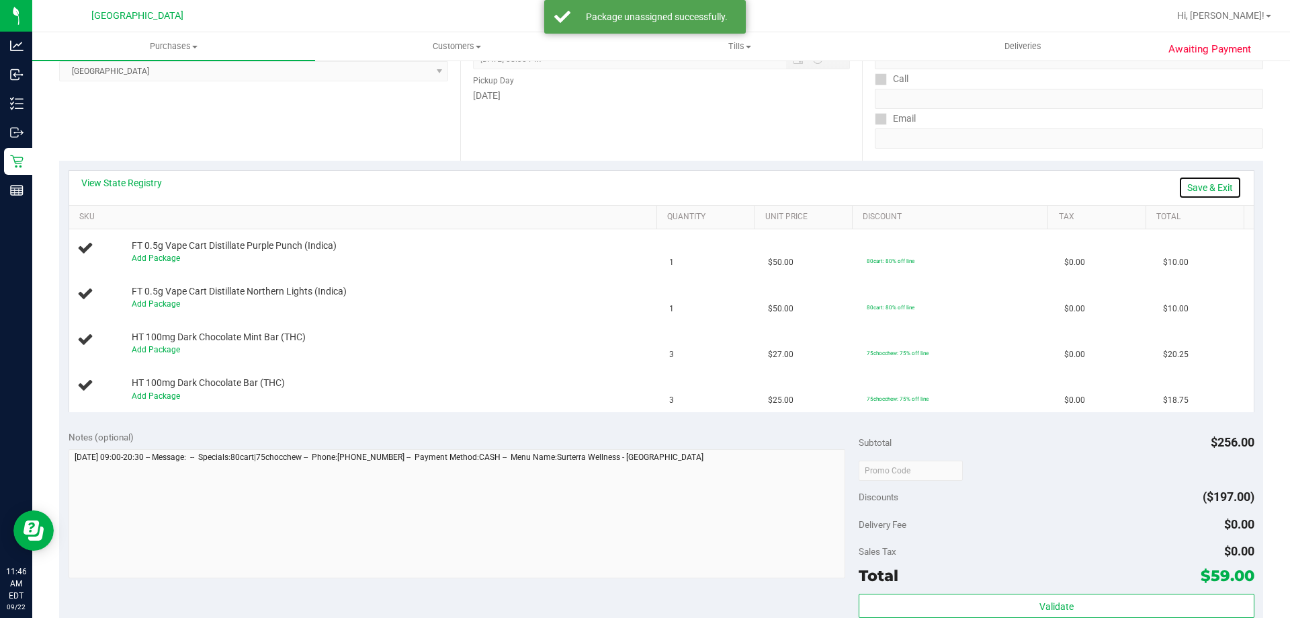
click at [1215, 178] on link "Save & Exit" at bounding box center [1210, 187] width 63 height 23
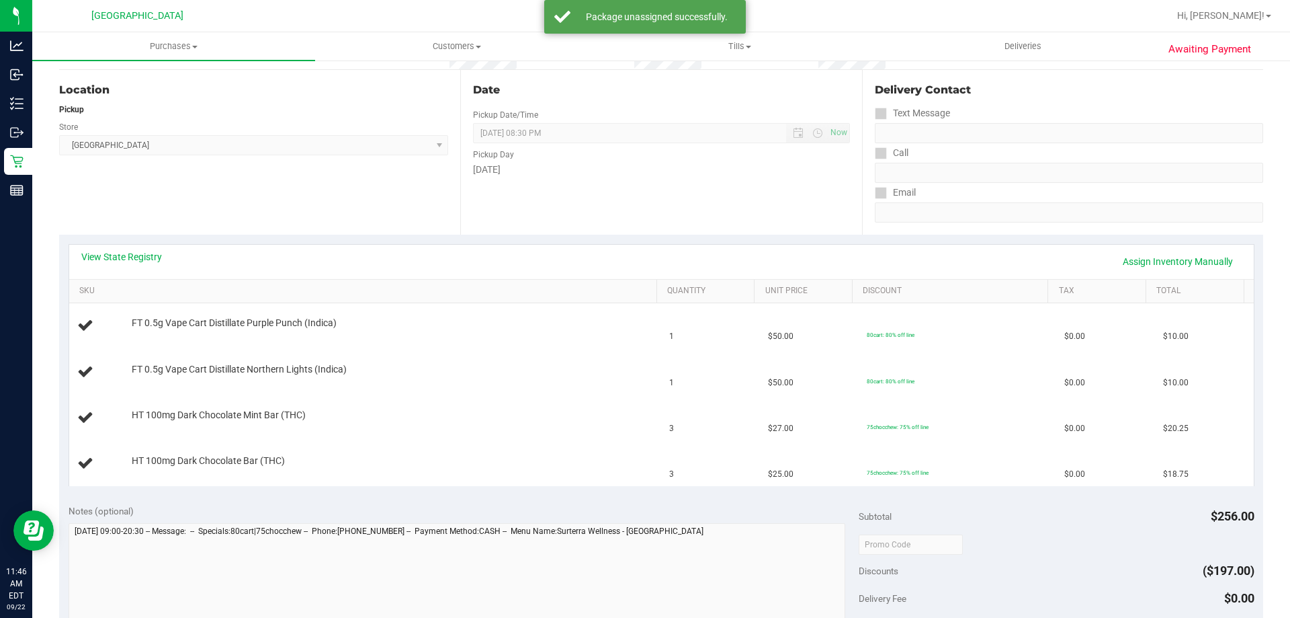
scroll to position [0, 0]
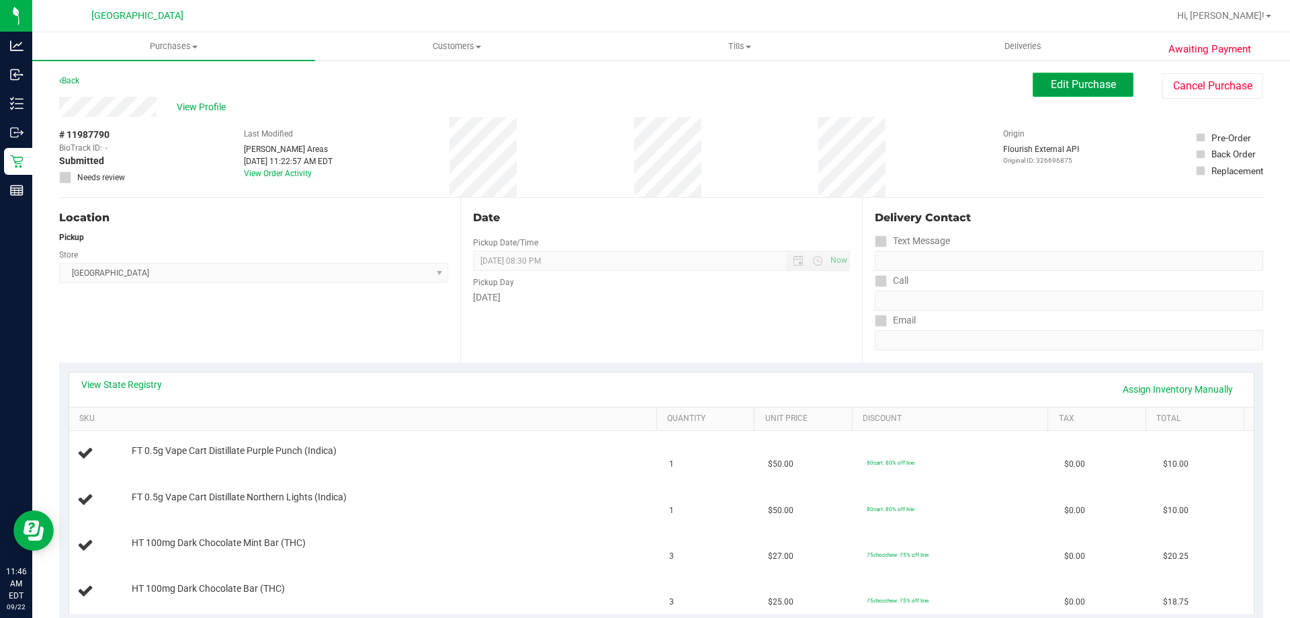
click at [1085, 92] on button "Edit Purchase" at bounding box center [1083, 85] width 101 height 24
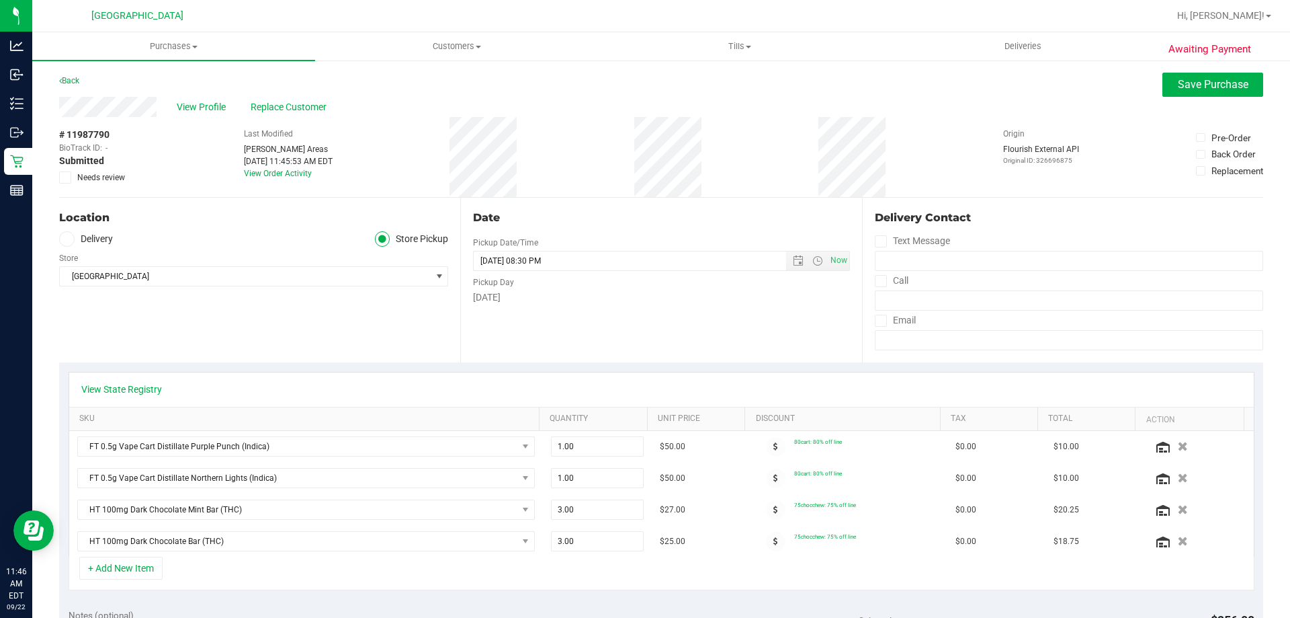
click at [112, 183] on span "Needs review" at bounding box center [101, 177] width 48 height 12
click at [0, 0] on input "Needs review" at bounding box center [0, 0] width 0 height 0
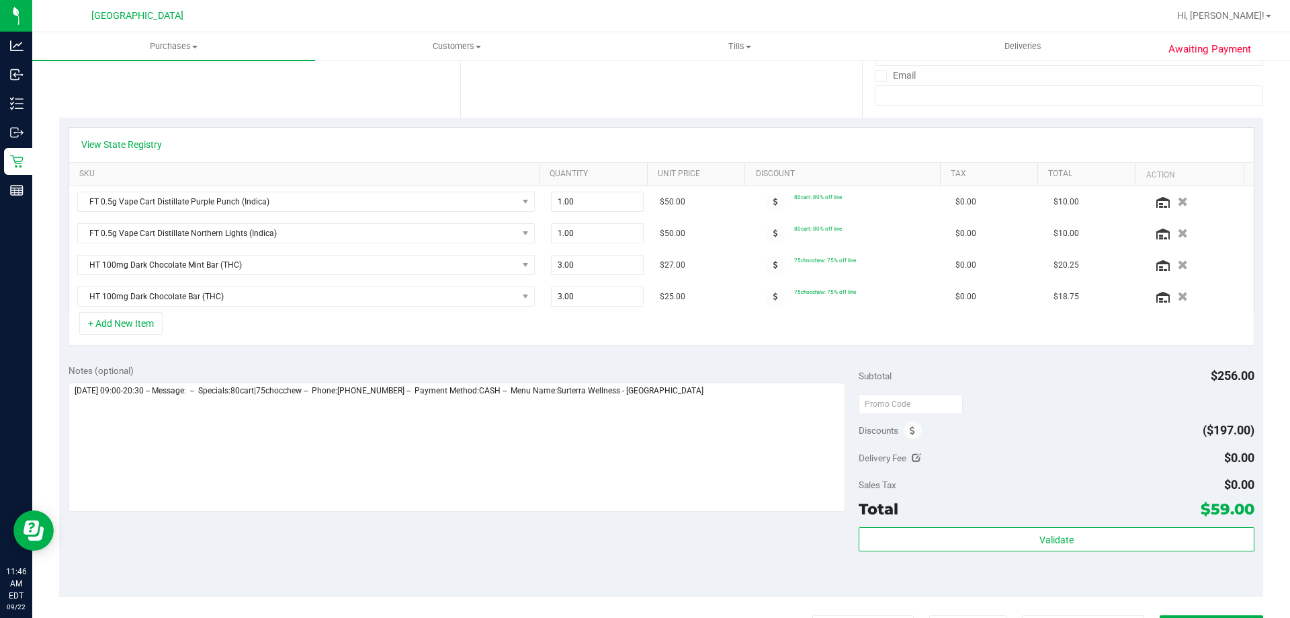
scroll to position [269, 0]
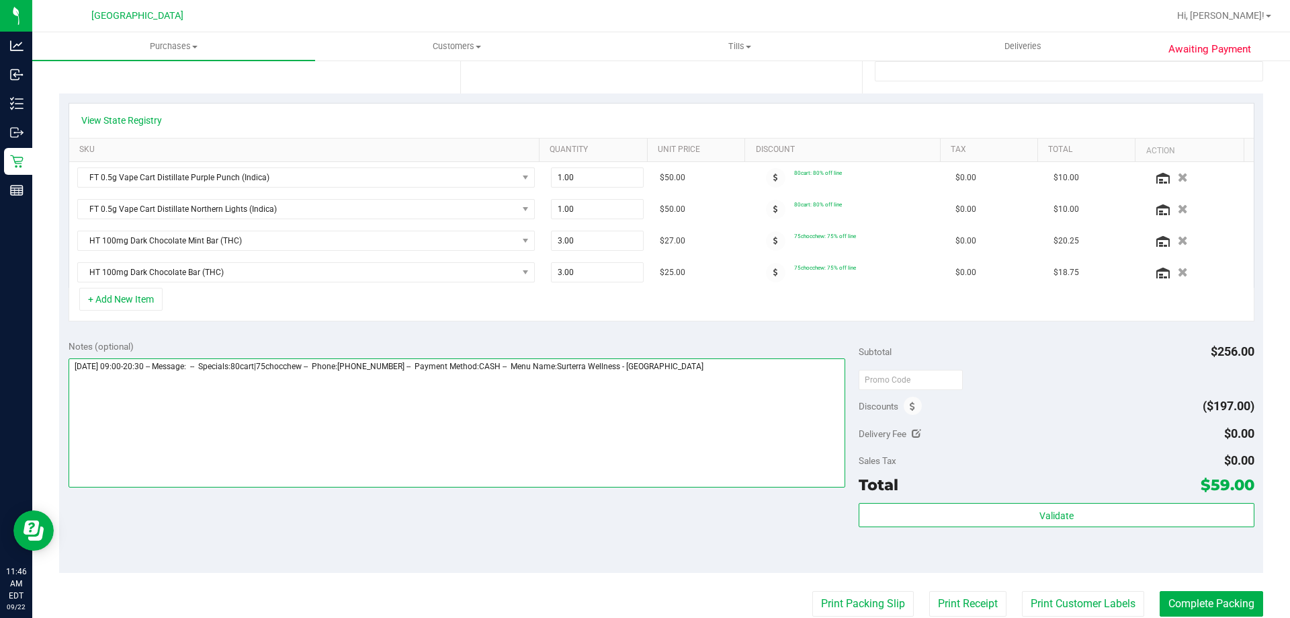
click at [777, 399] on textarea at bounding box center [457, 422] width 777 height 129
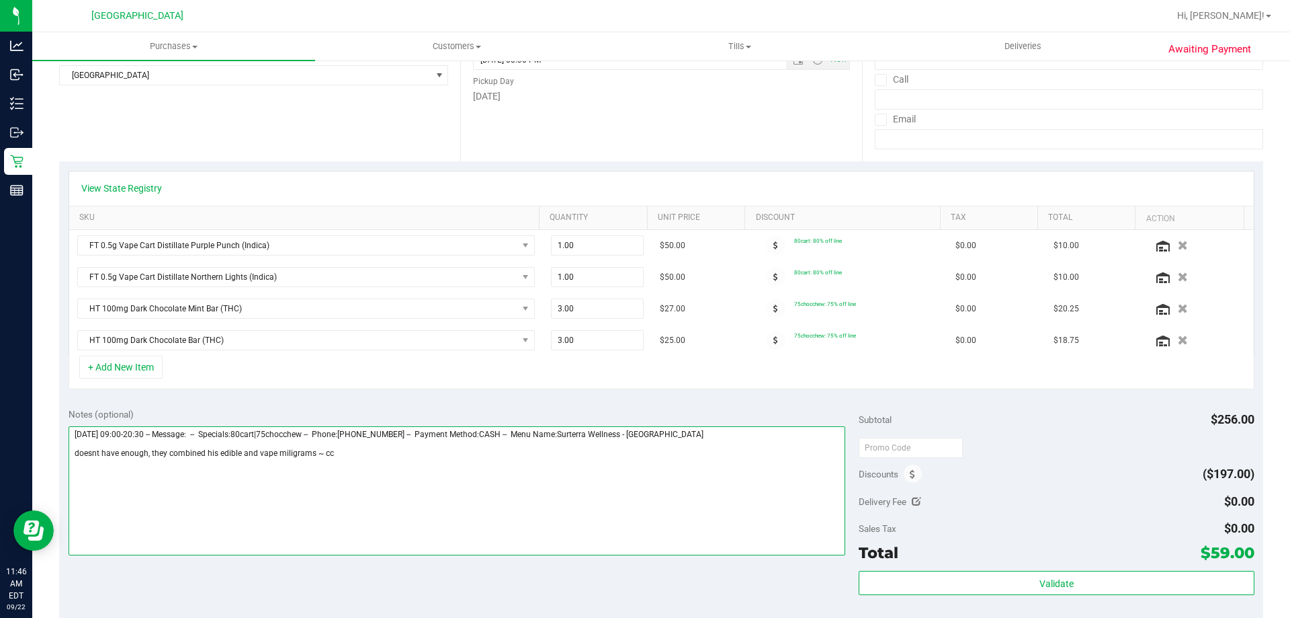
scroll to position [0, 0]
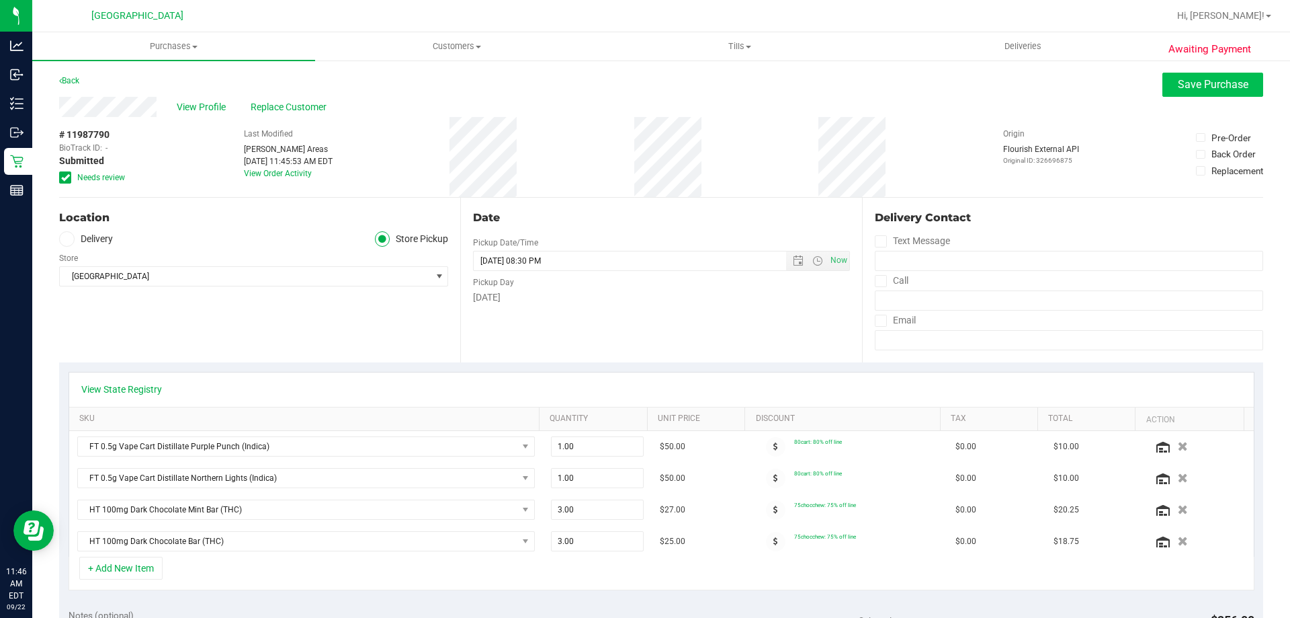
type textarea "[DATE] 09:00-20:30 -- Message: -- Specials:80cart|75chocchew -- Phone:[PHONE_NU…"
click at [1200, 89] on span "Save Purchase" at bounding box center [1213, 84] width 71 height 13
click at [79, 78] on link "Back" at bounding box center [69, 80] width 20 height 9
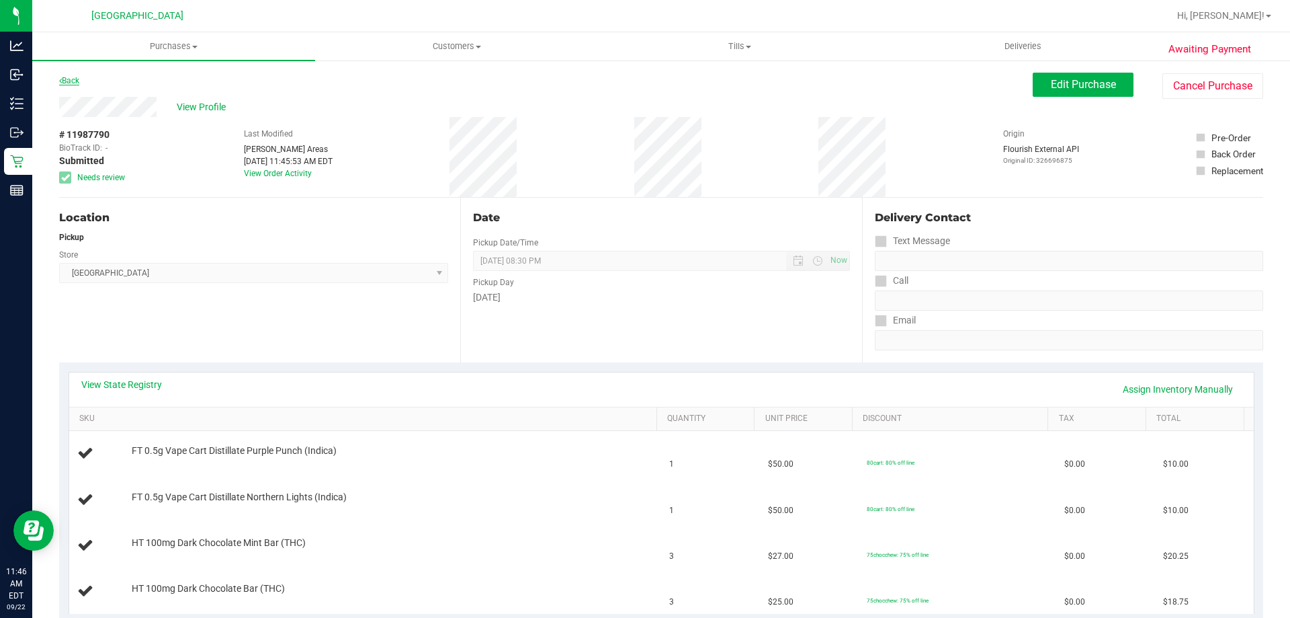
click at [77, 78] on link "Back" at bounding box center [69, 80] width 20 height 9
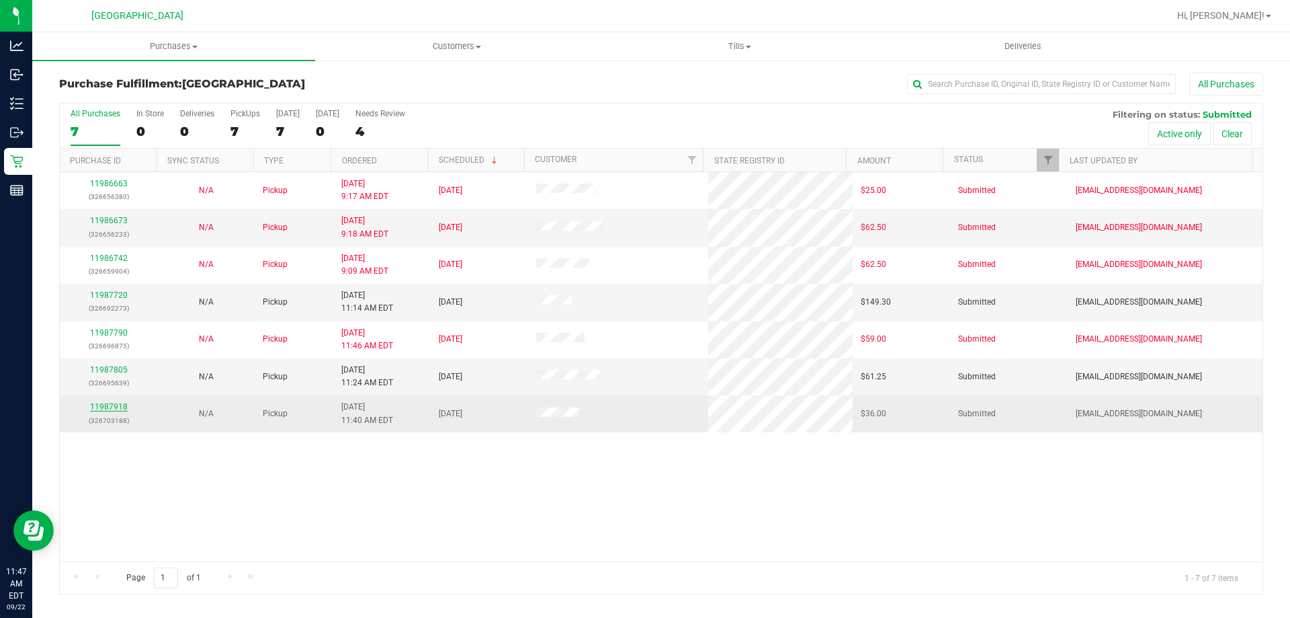
click at [114, 410] on link "11987918" at bounding box center [109, 406] width 38 height 9
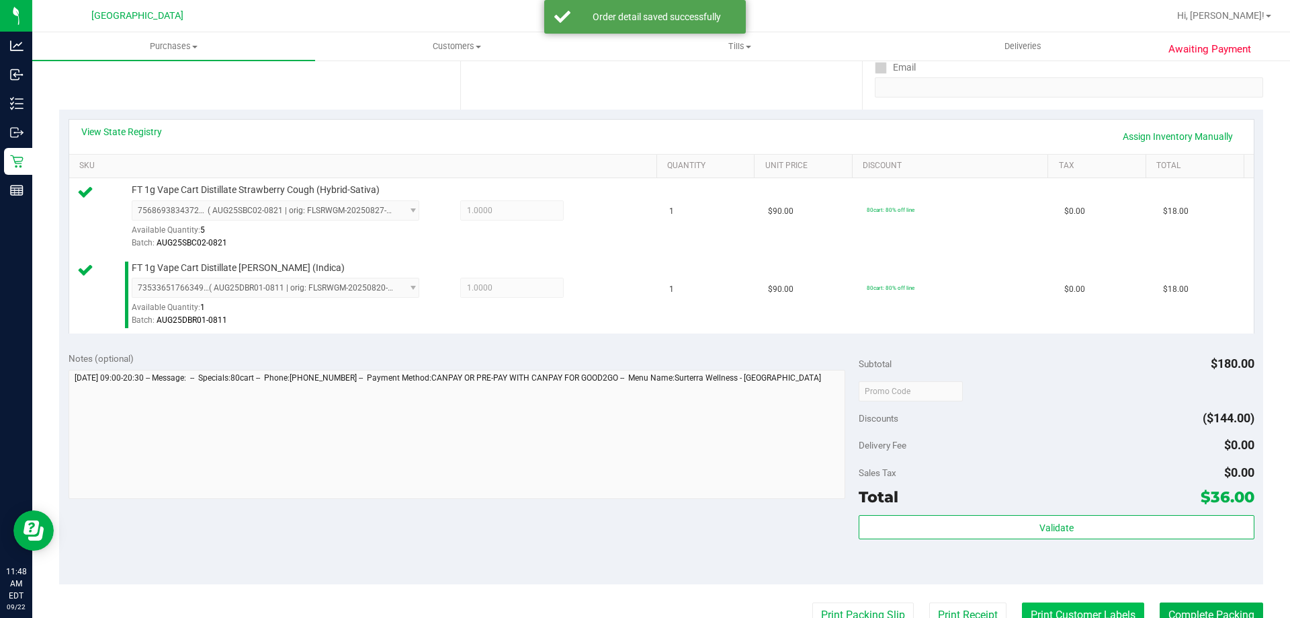
scroll to position [336, 0]
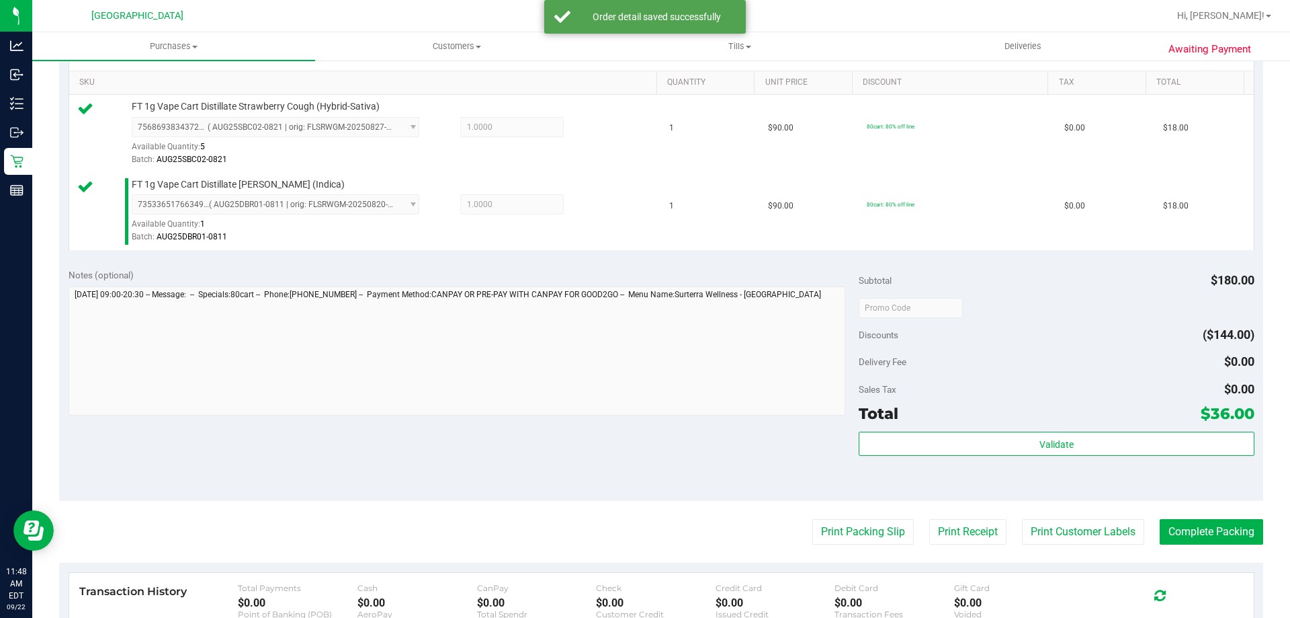
click at [1038, 429] on div "Subtotal $180.00 Discounts ($144.00) Delivery Fee $0.00 Sales Tax $0.00 Total $…" at bounding box center [1056, 380] width 395 height 224
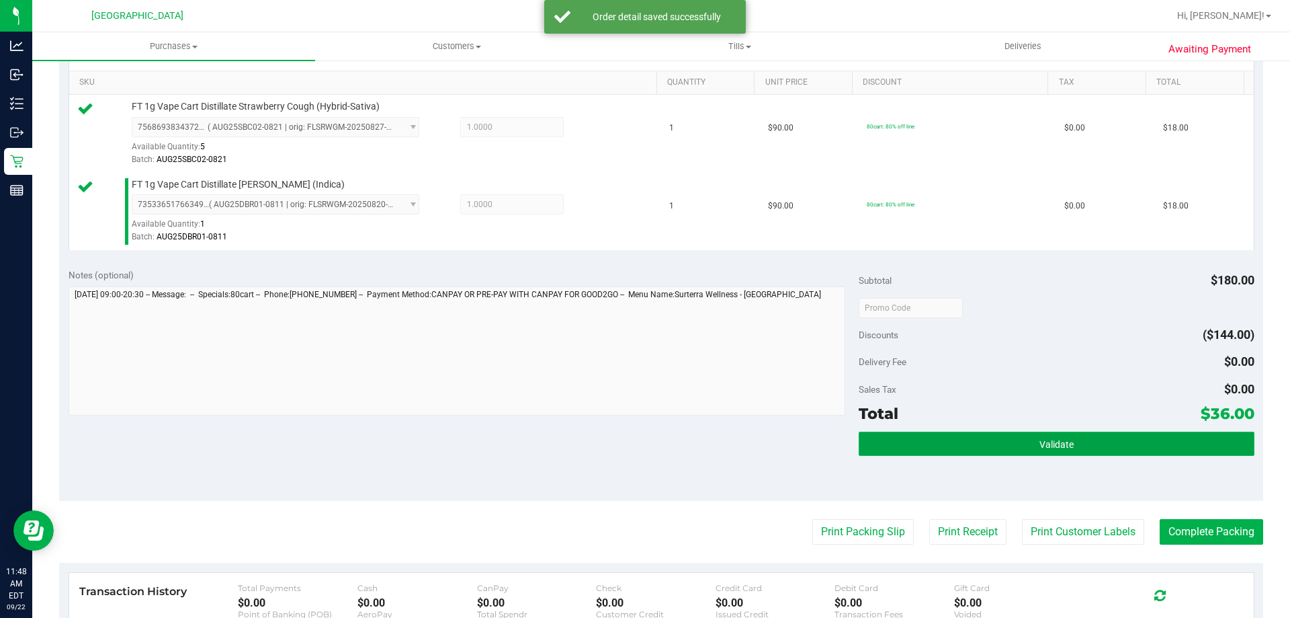
click at [1039, 443] on span "Validate" at bounding box center [1056, 444] width 34 height 11
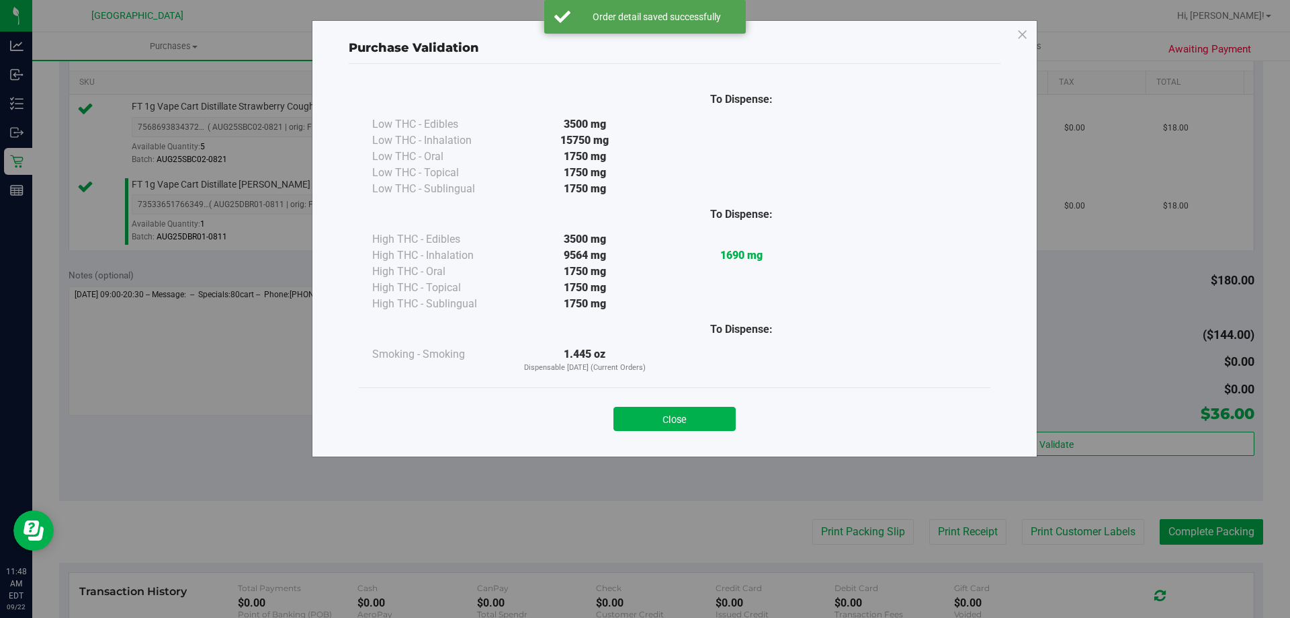
click at [666, 445] on div "Purchase Validation To Dispense: Low THC - Edibles 3500 mg" at bounding box center [675, 238] width 726 height 437
click at [669, 437] on div "Close" at bounding box center [675, 414] width 632 height 54
click at [682, 423] on button "Close" at bounding box center [674, 419] width 122 height 24
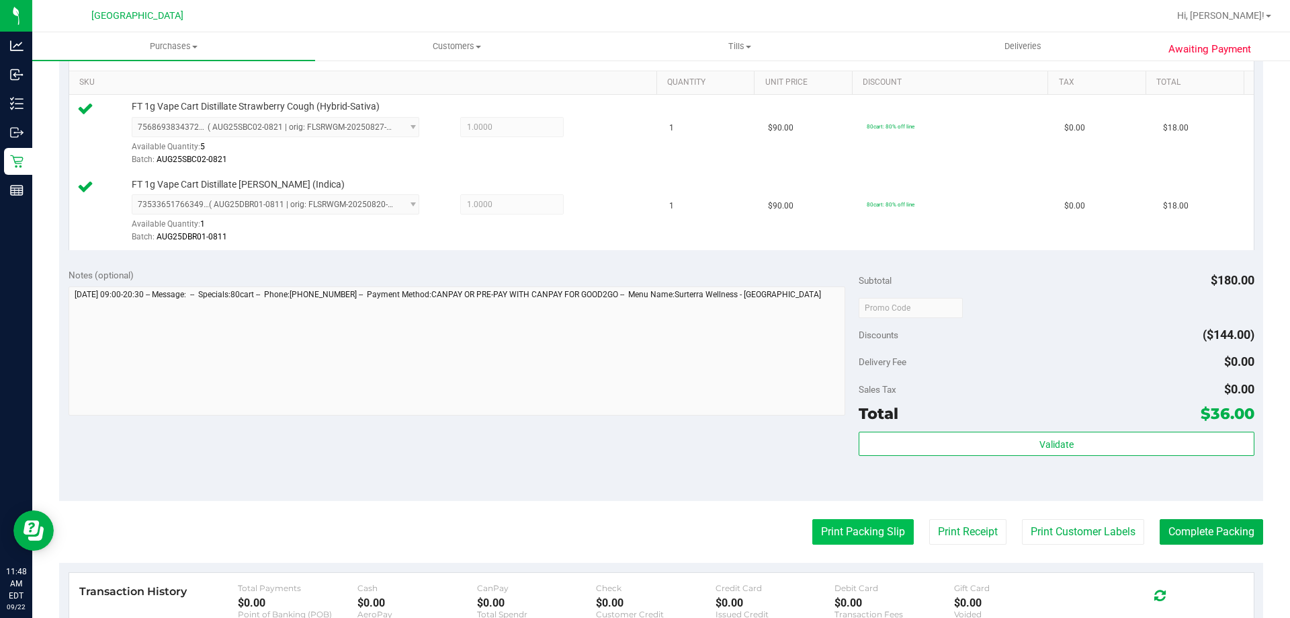
click at [873, 534] on button "Print Packing Slip" at bounding box center [862, 532] width 101 height 26
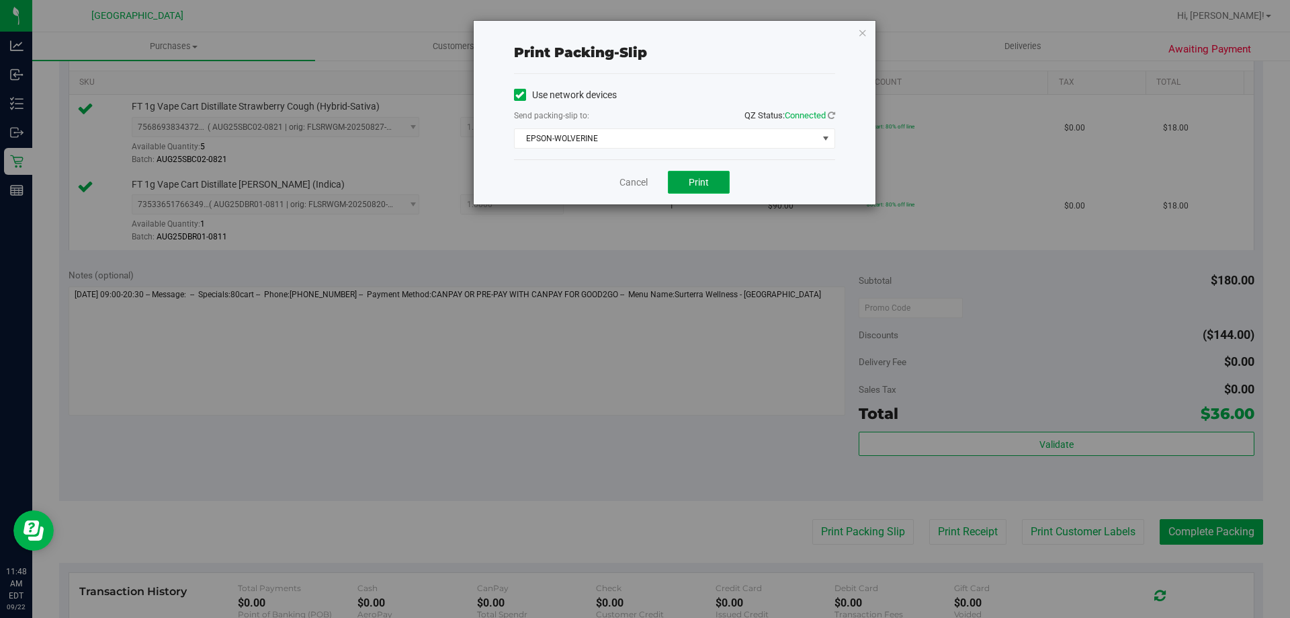
click at [704, 188] on button "Print" at bounding box center [699, 182] width 62 height 23
drag, startPoint x: 845, startPoint y: 32, endPoint x: 857, endPoint y: 37, distance: 13.9
click at [849, 33] on div "Print packing-slip Use network devices Send packing-slip to: QZ Status: Connect…" at bounding box center [675, 112] width 402 height 183
click at [858, 37] on icon "button" at bounding box center [862, 32] width 9 height 16
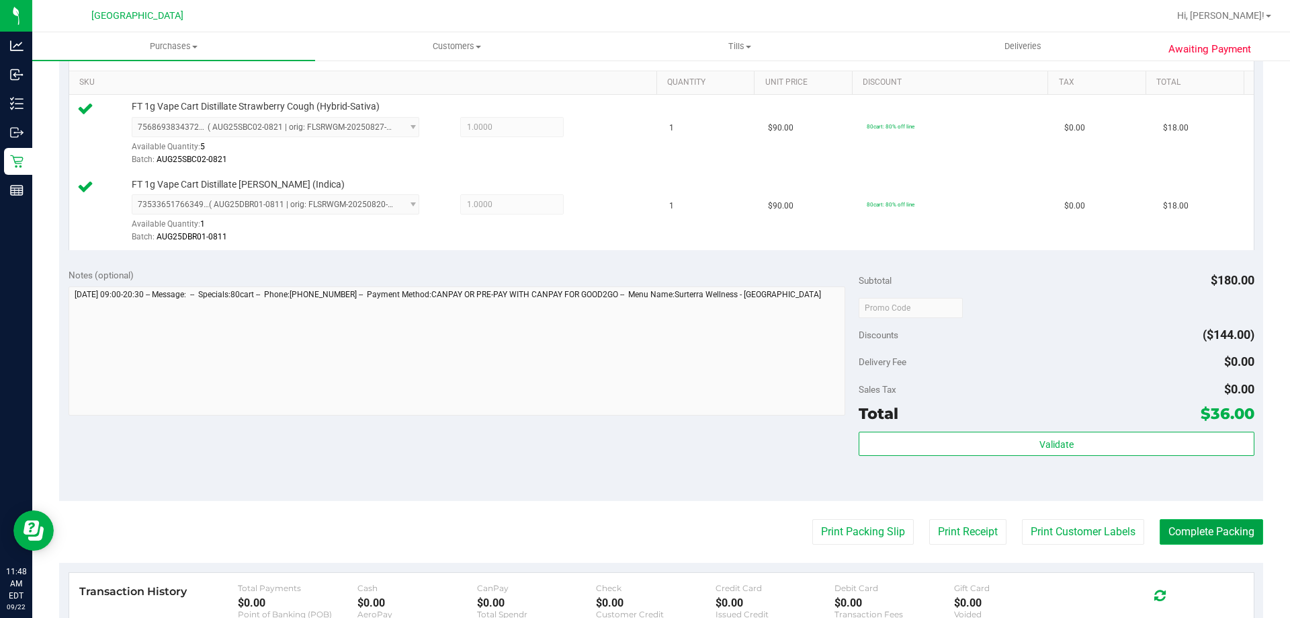
click at [1201, 539] on button "Complete Packing" at bounding box center [1211, 532] width 103 height 26
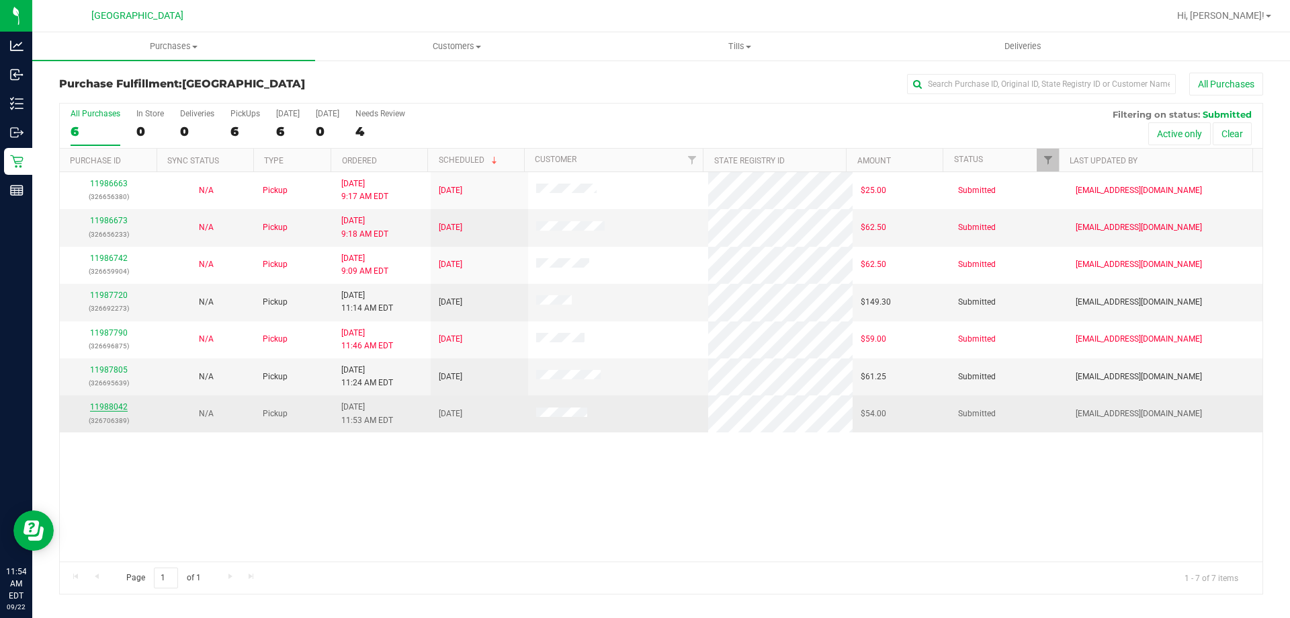
click at [112, 411] on link "11988042" at bounding box center [109, 406] width 38 height 9
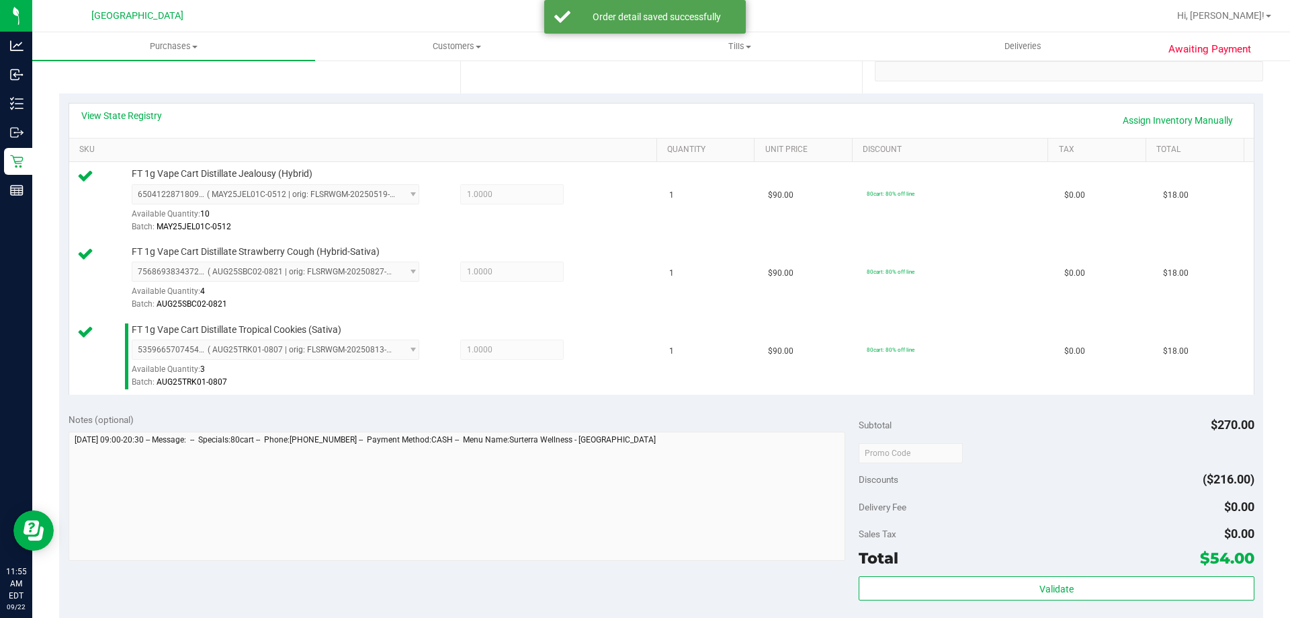
scroll to position [470, 0]
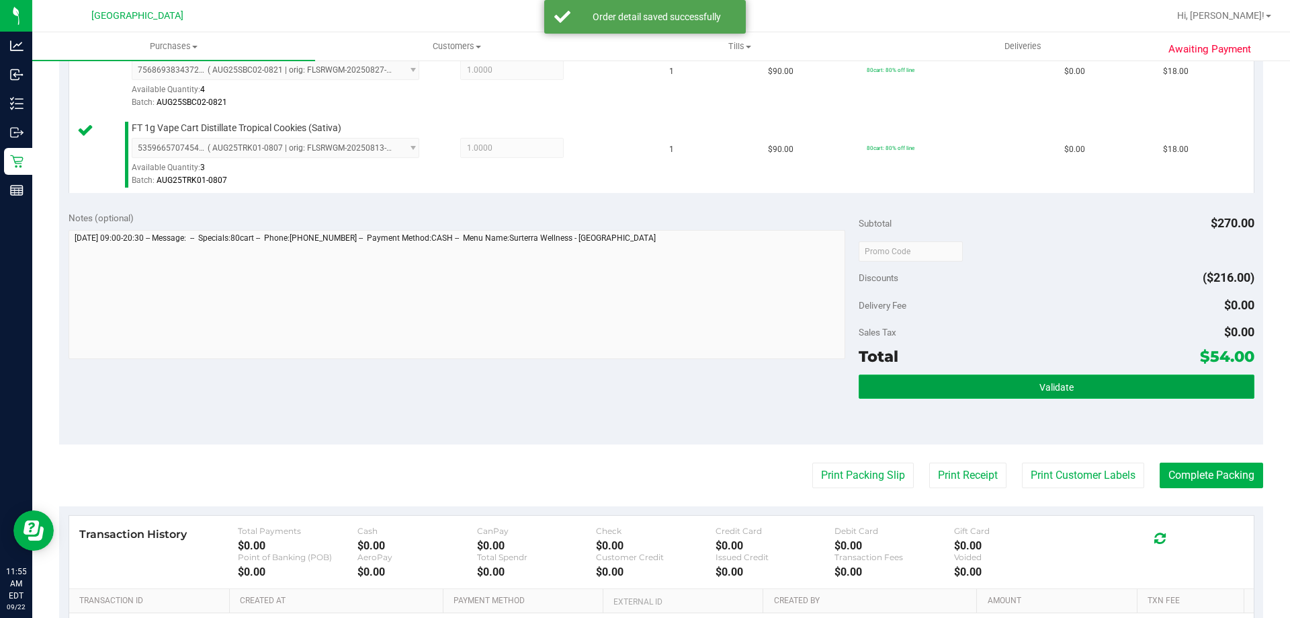
click at [1012, 388] on button "Validate" at bounding box center [1056, 386] width 395 height 24
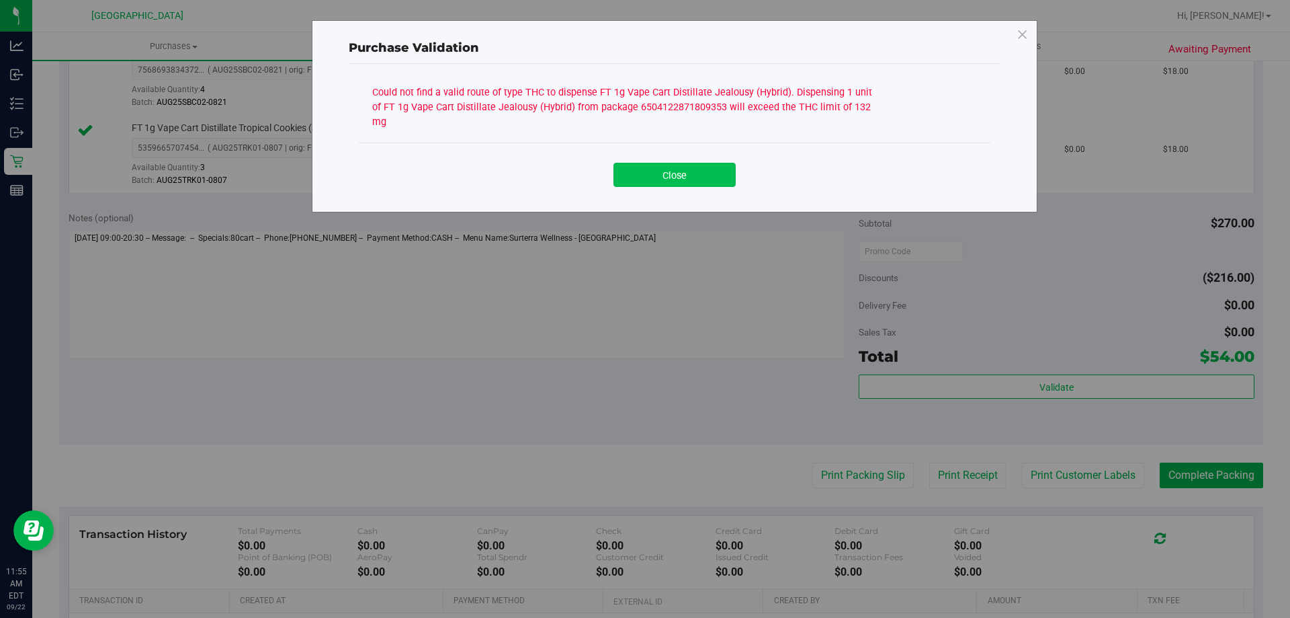
click at [706, 163] on button "Close" at bounding box center [674, 175] width 122 height 24
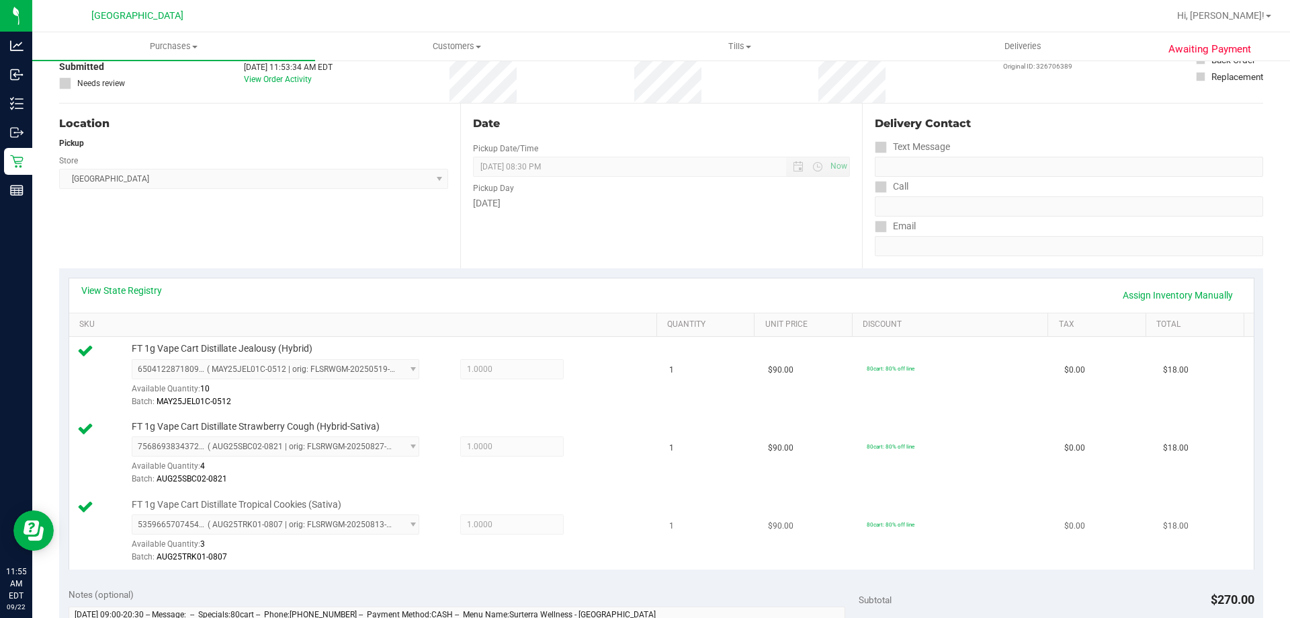
scroll to position [0, 0]
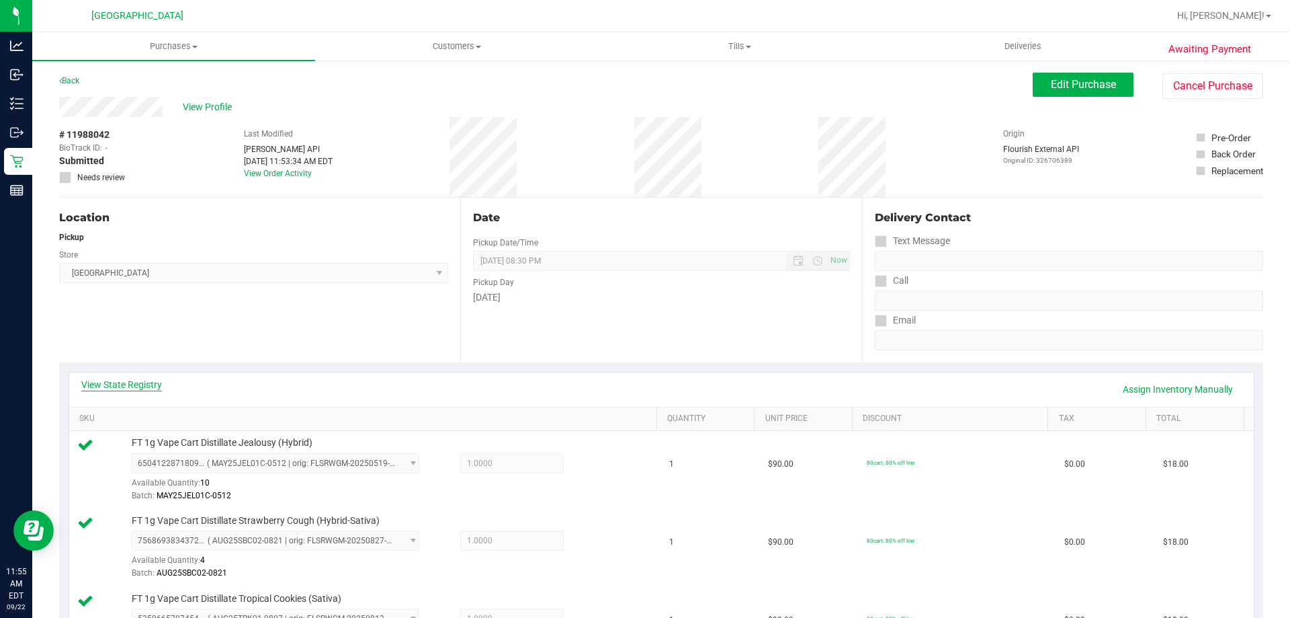
click at [146, 384] on link "View State Registry" at bounding box center [121, 384] width 81 height 13
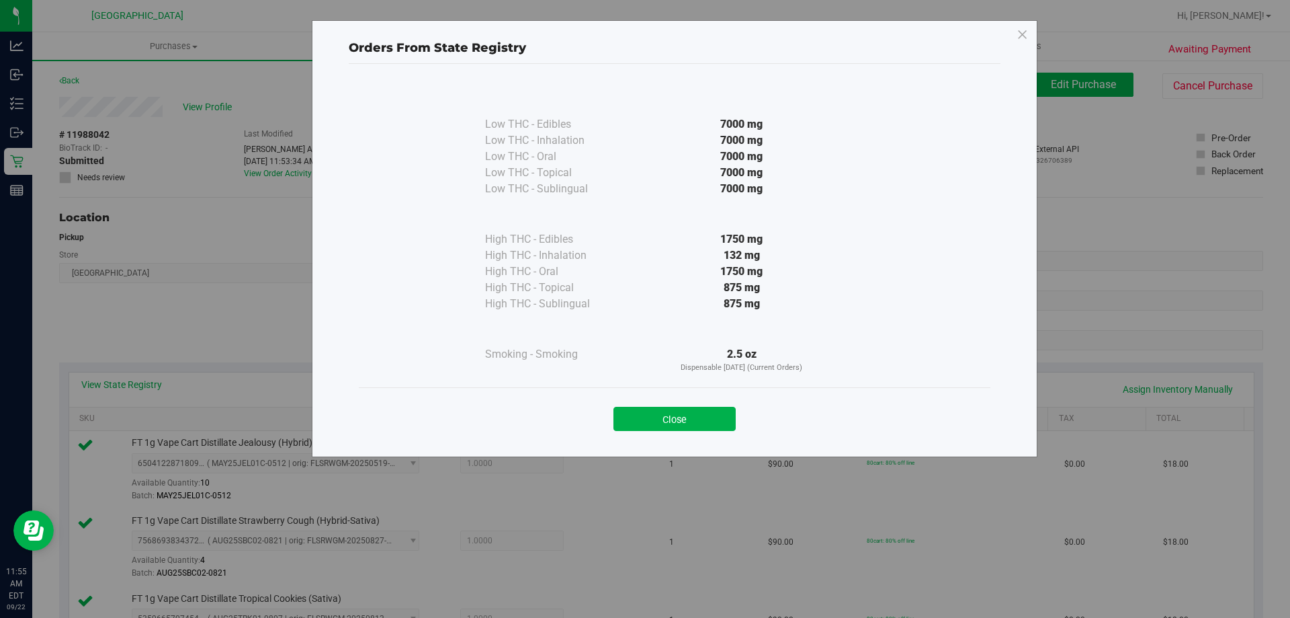
drag, startPoint x: 521, startPoint y: 255, endPoint x: 768, endPoint y: 259, distance: 246.6
click at [768, 259] on div "High THC - Inhalation 132 mg" at bounding box center [674, 255] width 379 height 16
click at [1015, 35] on div "Orders From State Registry Low THC - Edibles 7000 mg" at bounding box center [675, 238] width 726 height 437
click at [1024, 42] on icon at bounding box center [1023, 35] width 12 height 22
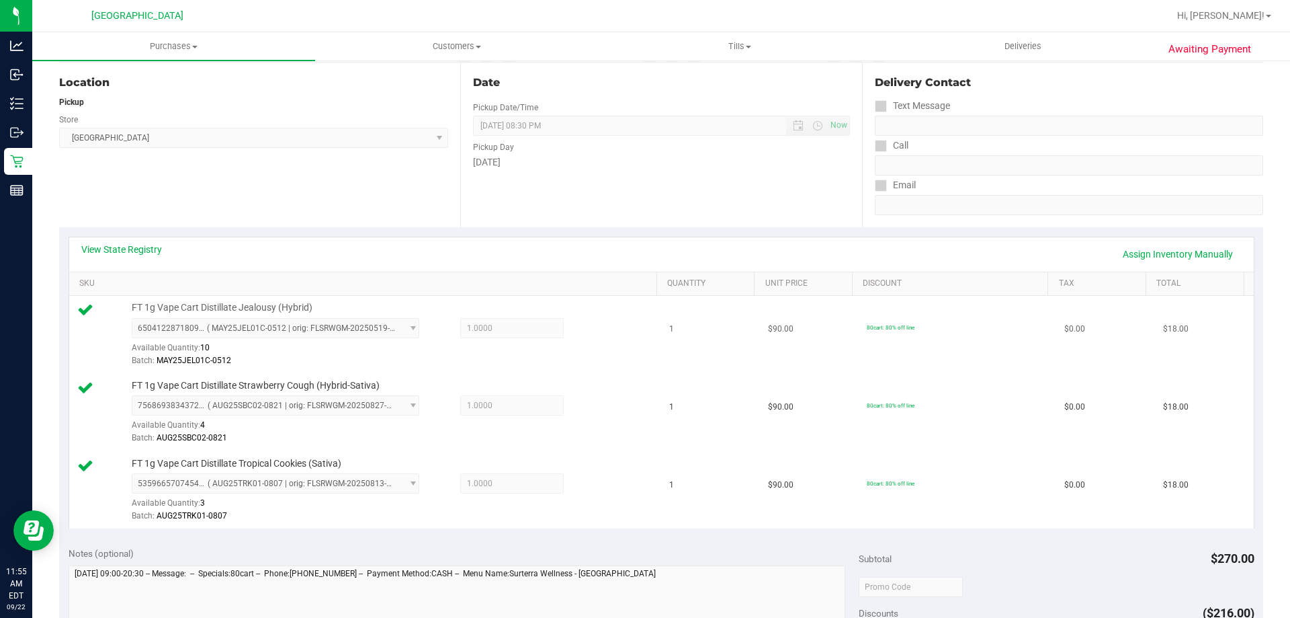
scroll to position [134, 0]
click at [1140, 256] on link "Assign Inventory Manually" at bounding box center [1178, 254] width 128 height 23
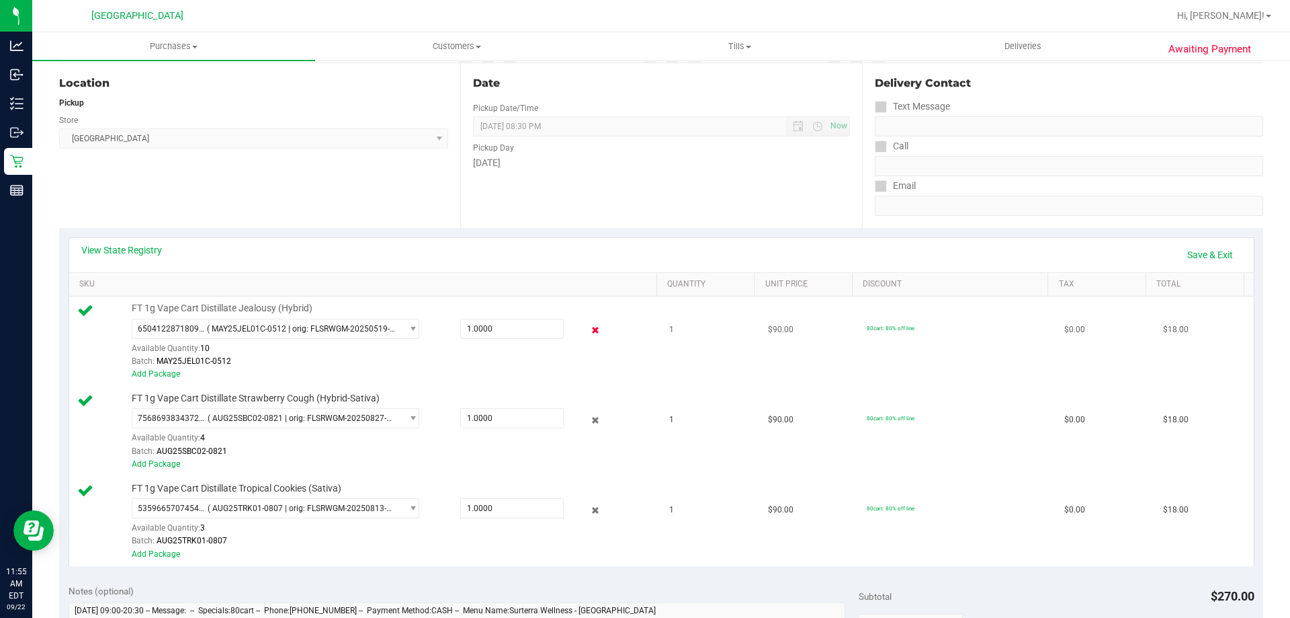
click at [589, 333] on icon at bounding box center [596, 330] width 14 height 15
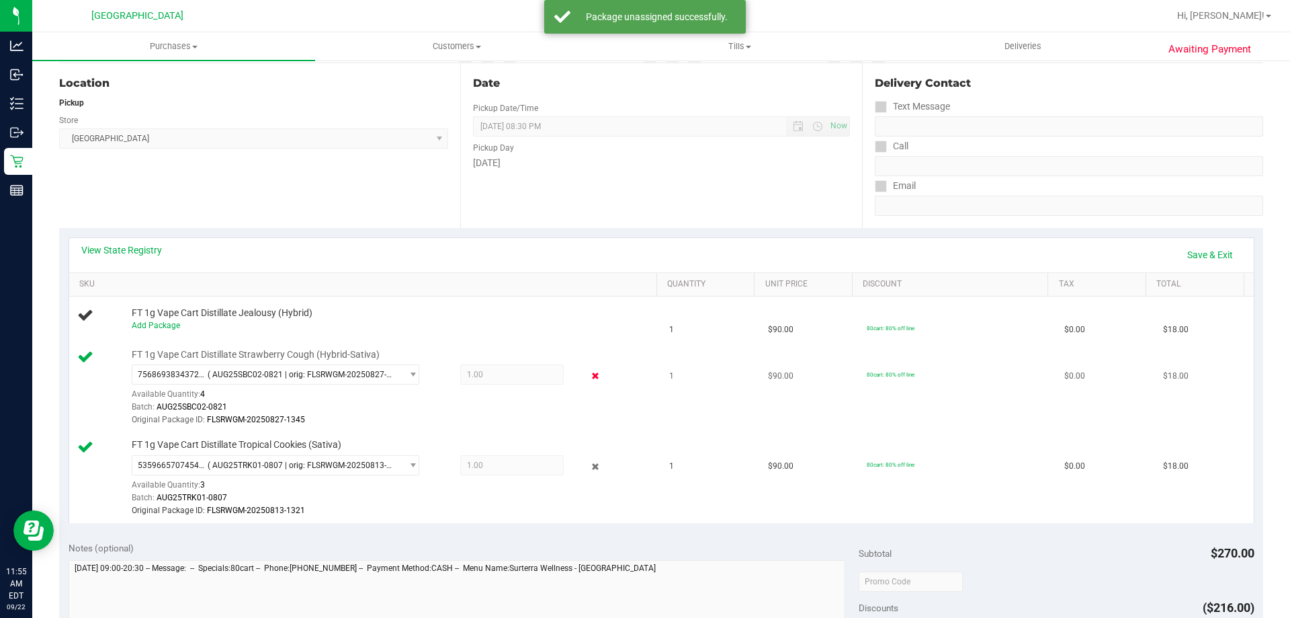
click at [589, 373] on icon at bounding box center [596, 375] width 14 height 15
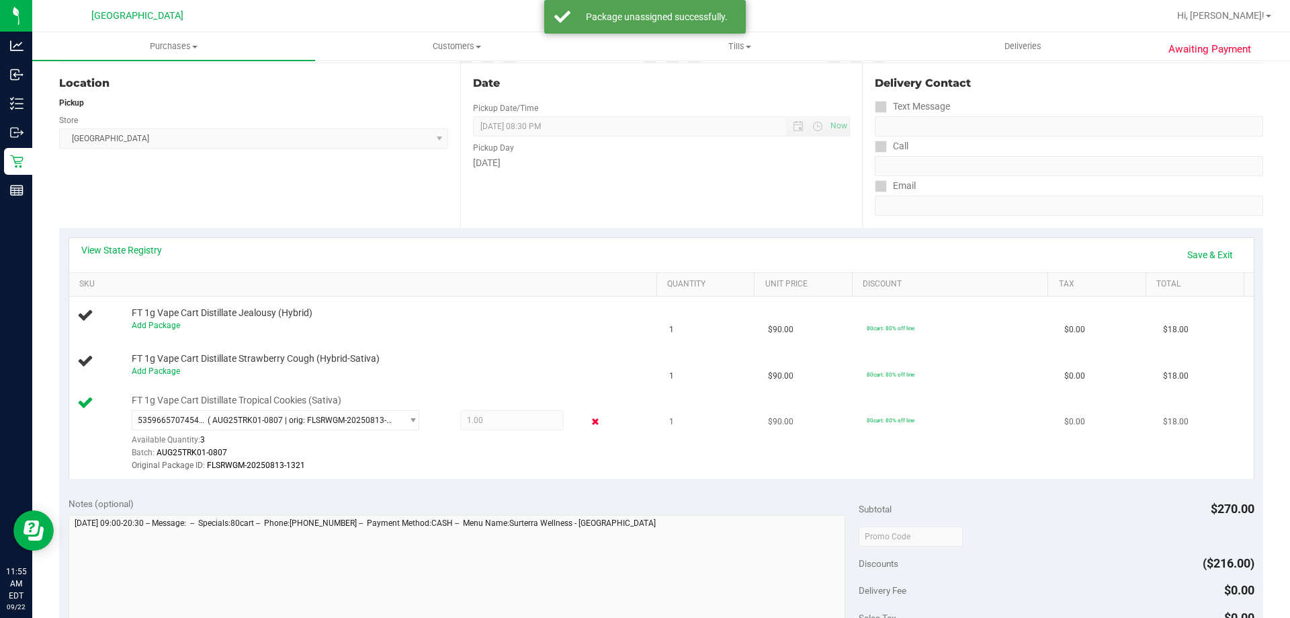
click at [589, 417] on icon at bounding box center [596, 421] width 14 height 15
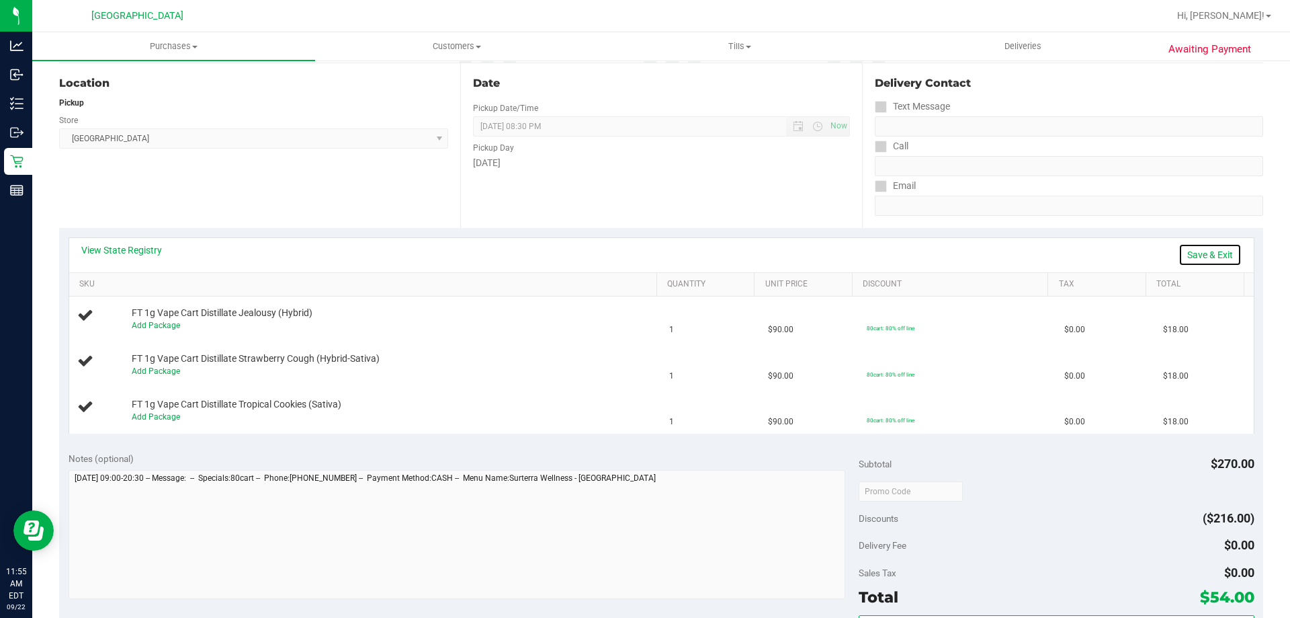
click at [1179, 257] on link "Save & Exit" at bounding box center [1210, 254] width 63 height 23
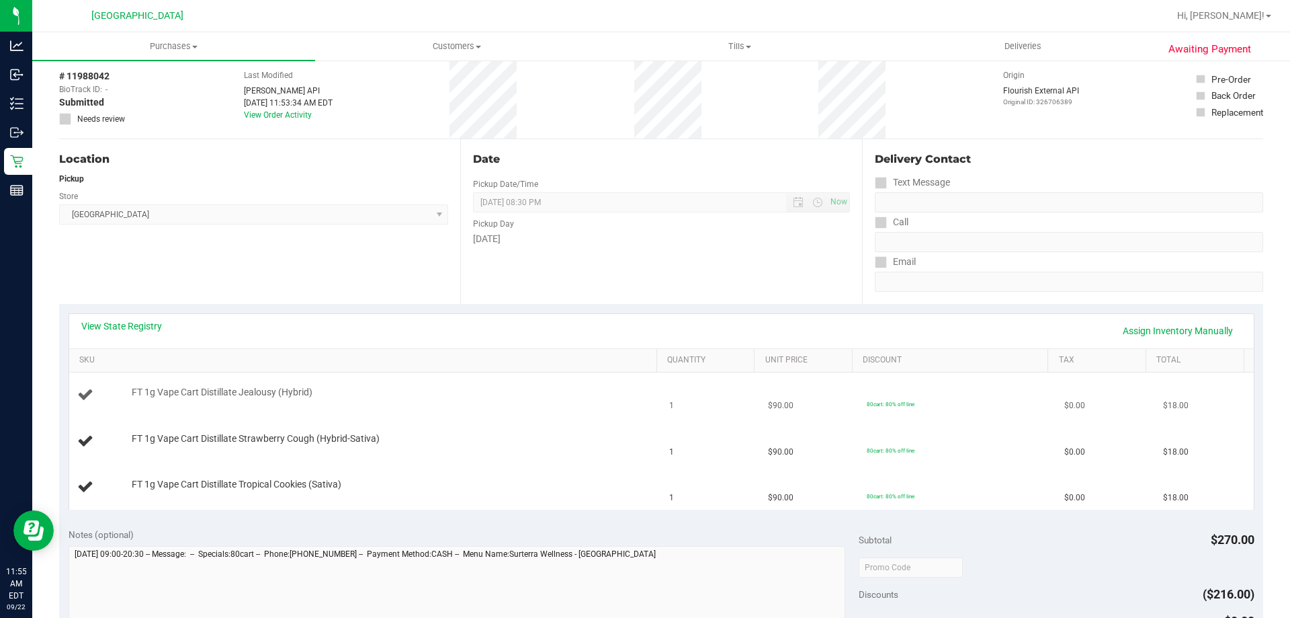
scroll to position [0, 0]
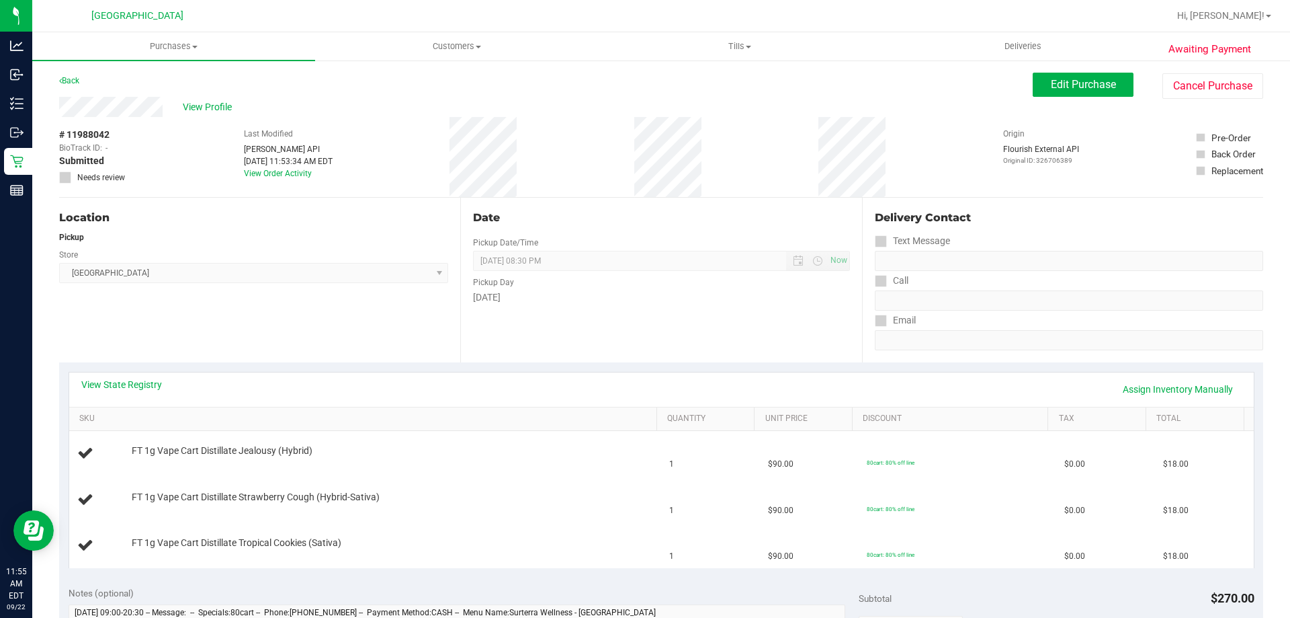
click at [1072, 98] on div "Edit Purchase Cancel Purchase" at bounding box center [1148, 86] width 230 height 26
click at [1071, 81] on span "Edit Purchase" at bounding box center [1083, 84] width 65 height 13
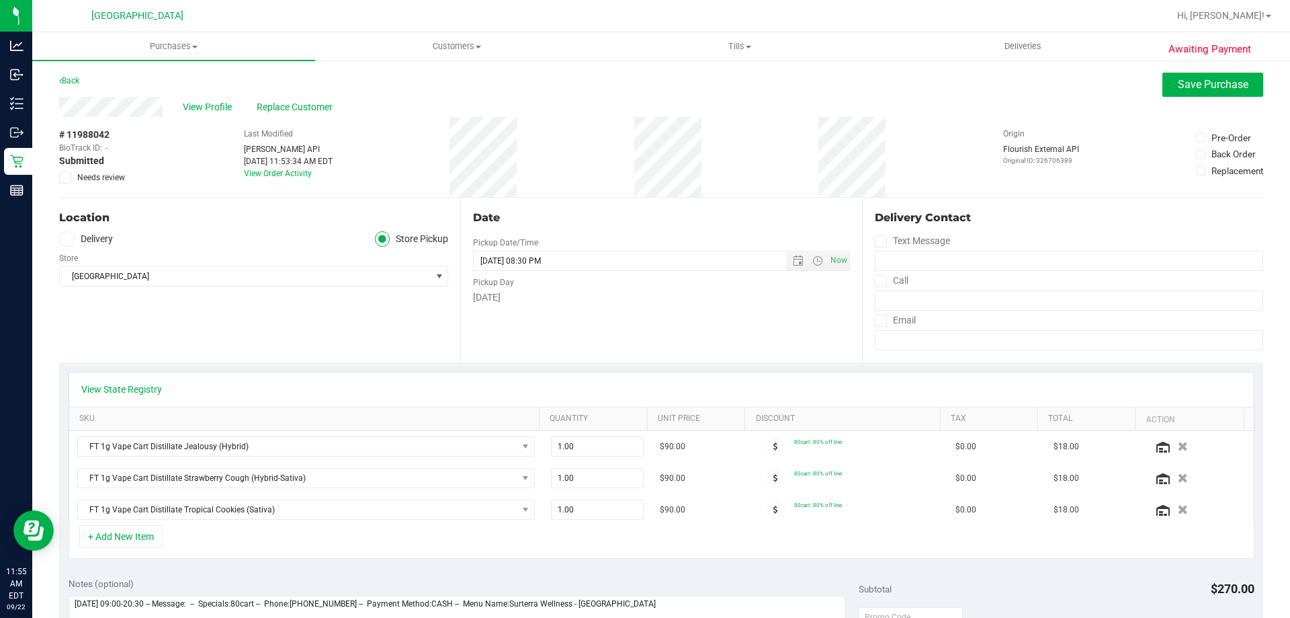
click at [107, 178] on span "Needs review" at bounding box center [101, 177] width 48 height 12
click at [0, 0] on input "Needs review" at bounding box center [0, 0] width 0 height 0
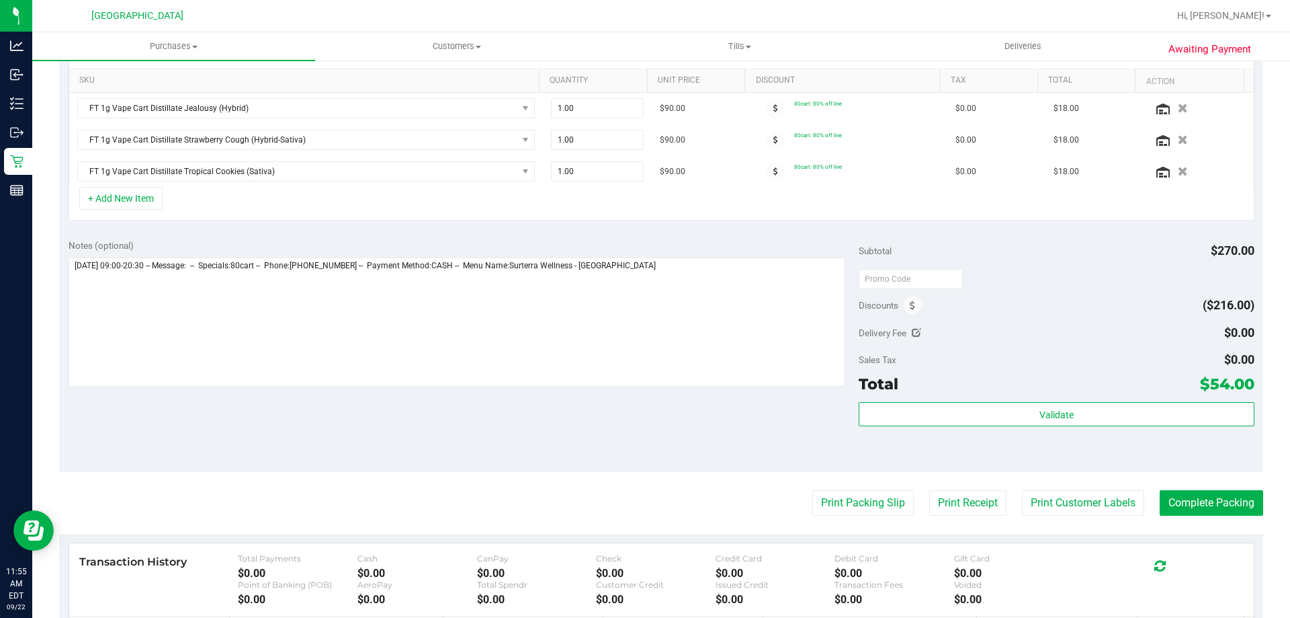
scroll to position [403, 0]
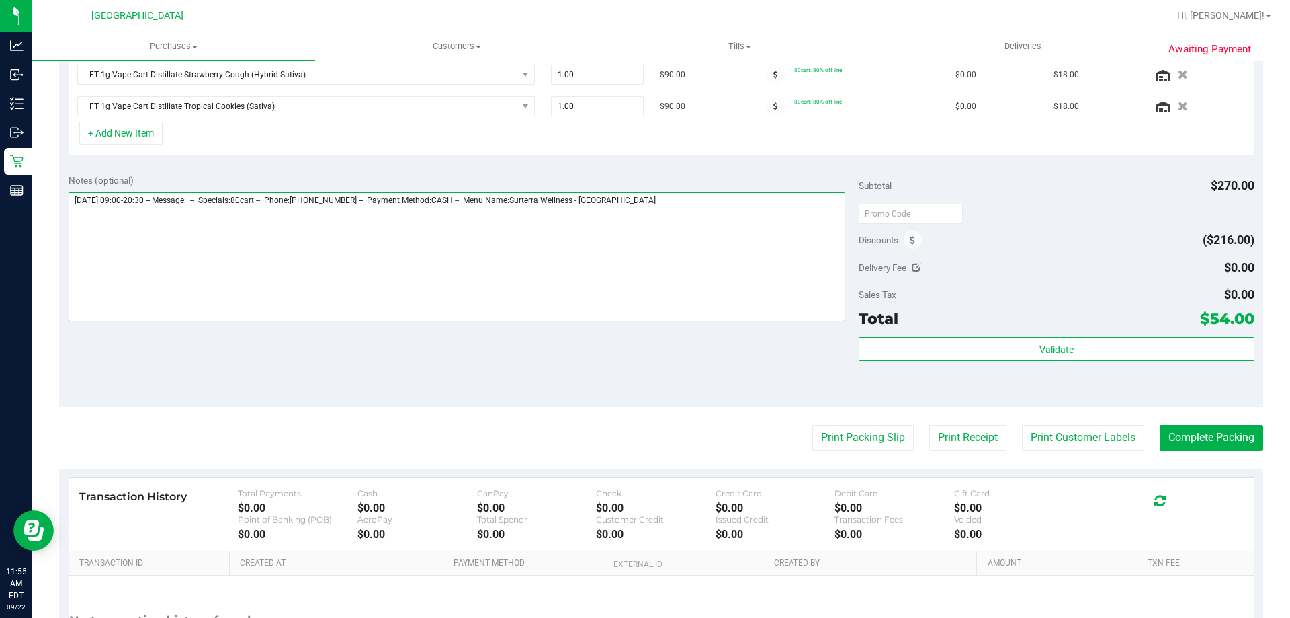
click at [775, 233] on textarea at bounding box center [457, 256] width 777 height 129
type textarea "[DATE] 09:00-20:30 -- Message: -- Specials:80cart -- Phone:[PHONE_NUMBER] -- Pa…"
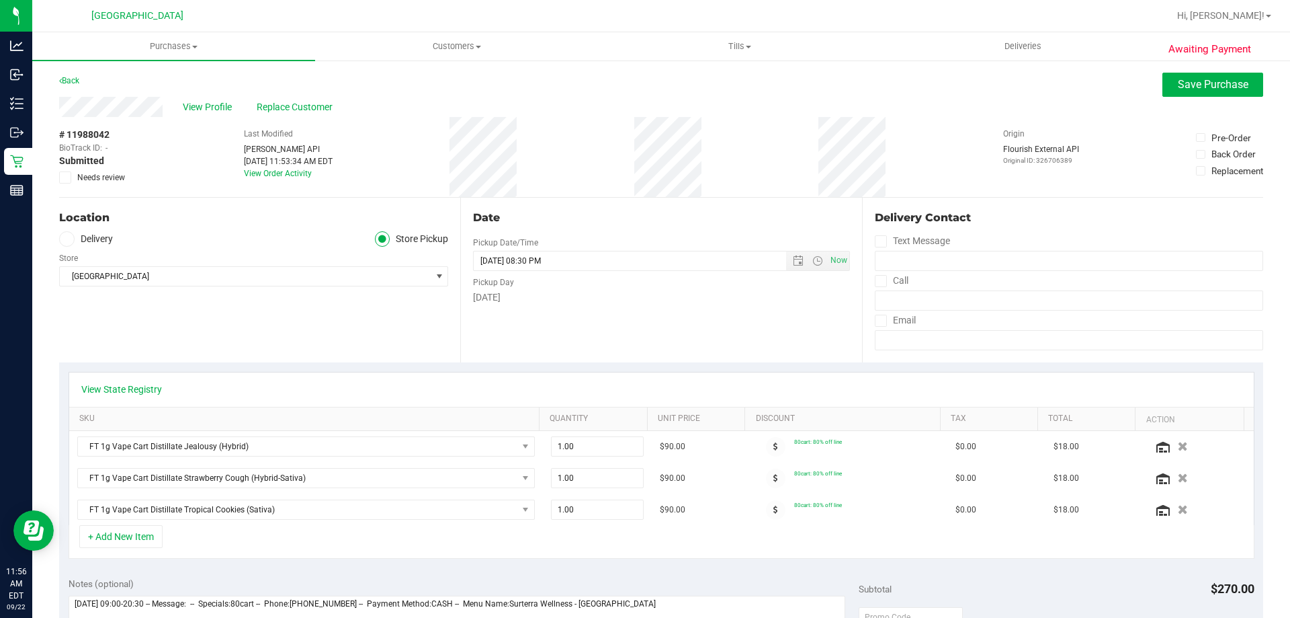
click at [90, 177] on span "Needs review" at bounding box center [101, 177] width 48 height 12
click at [0, 0] on input "Needs review" at bounding box center [0, 0] width 0 height 0
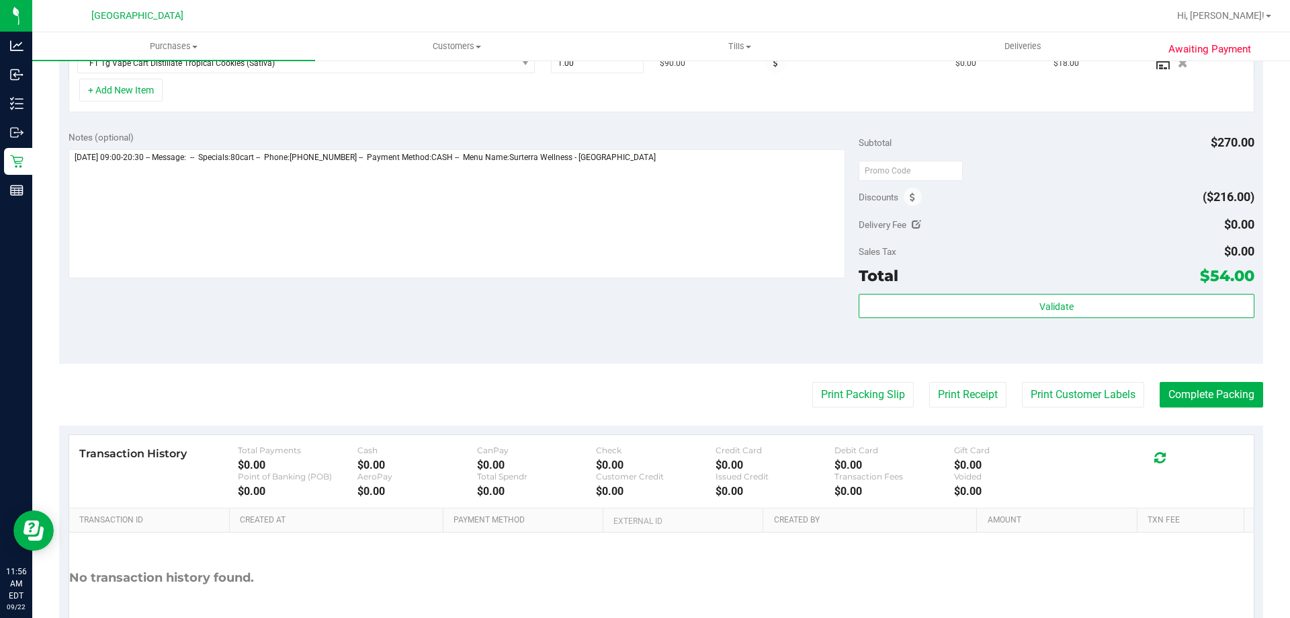
scroll to position [470, 0]
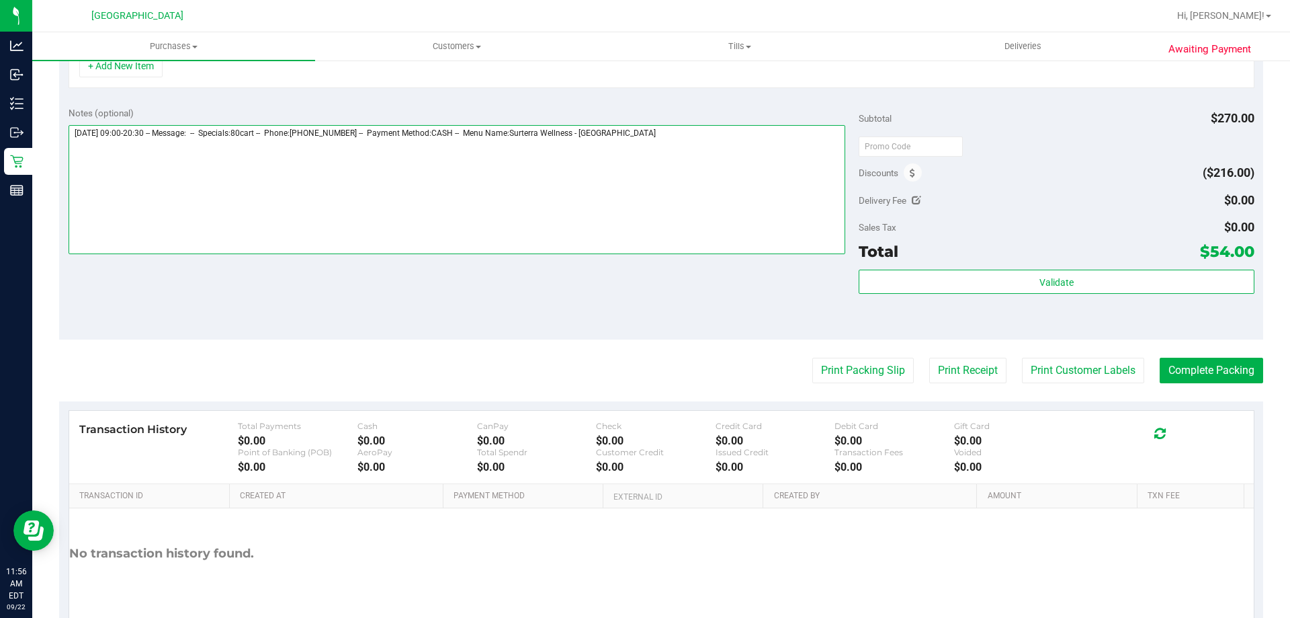
click at [703, 159] on textarea at bounding box center [457, 189] width 777 height 129
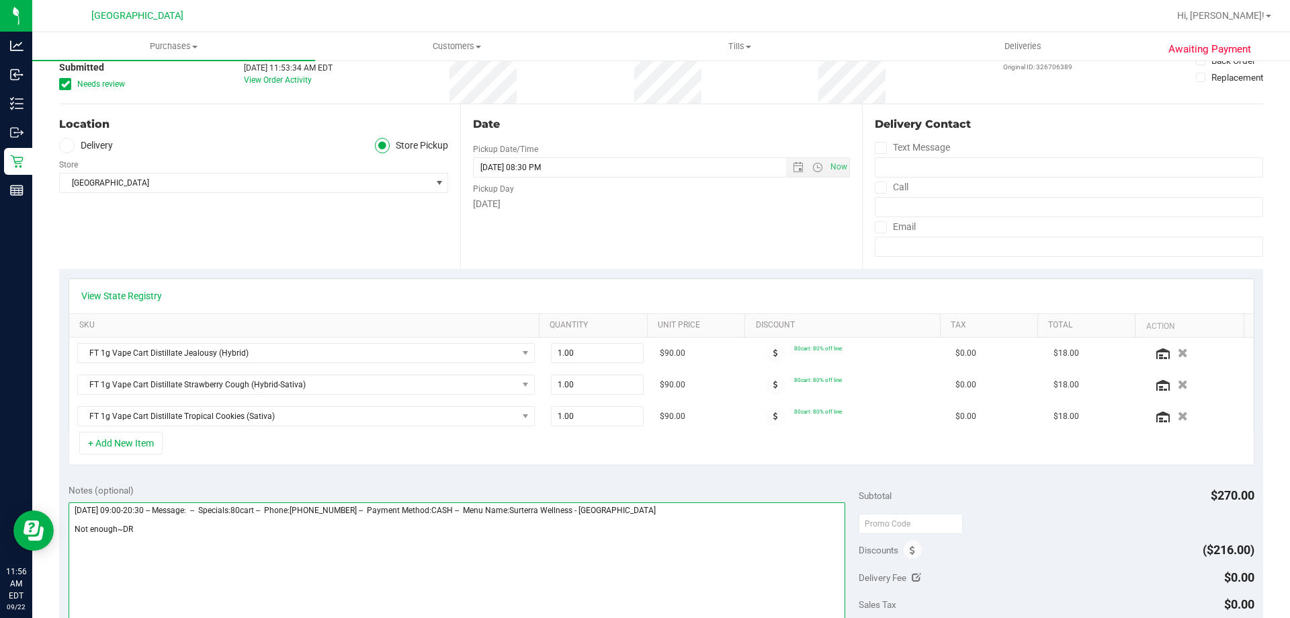
scroll to position [0, 0]
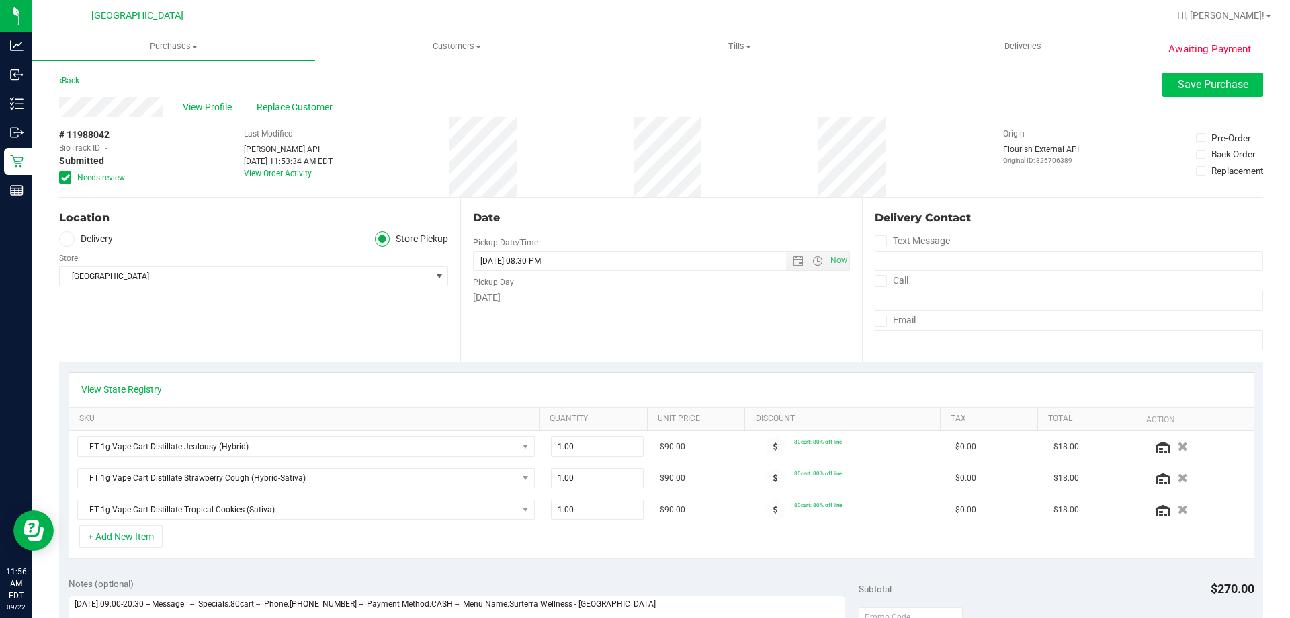
type textarea "[DATE] 09:00-20:30 -- Message: -- Specials:80cart -- Phone:[PHONE_NUMBER] -- Pa…"
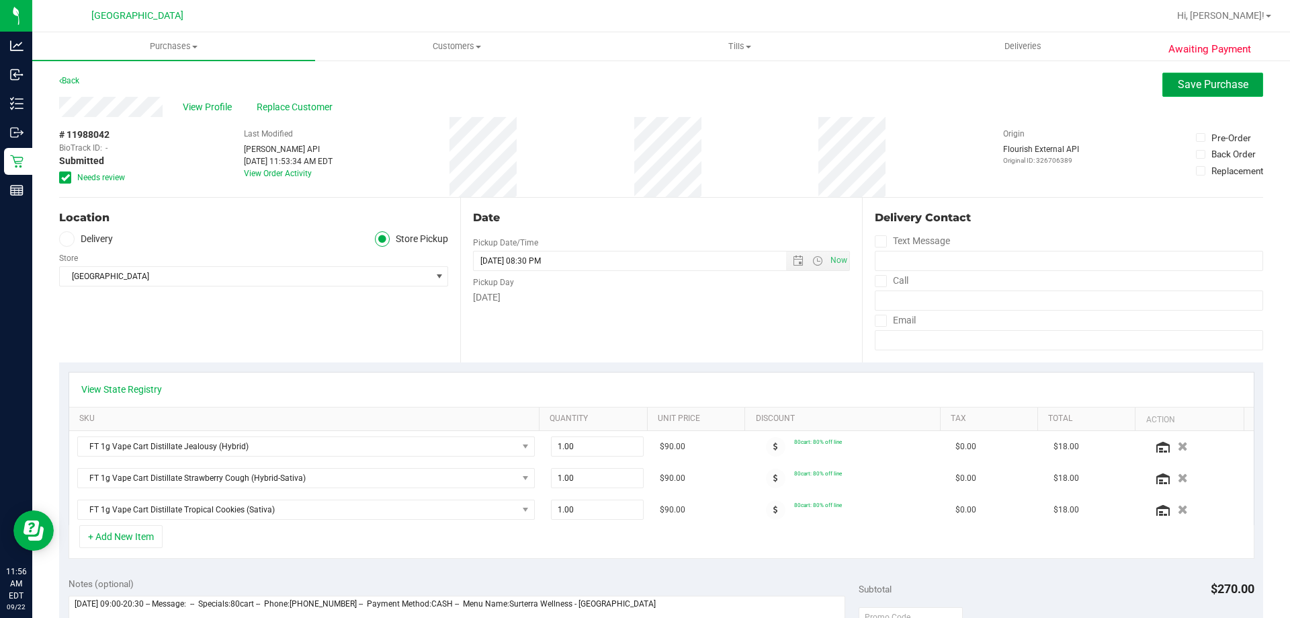
click at [1189, 89] on span "Save Purchase" at bounding box center [1213, 84] width 71 height 13
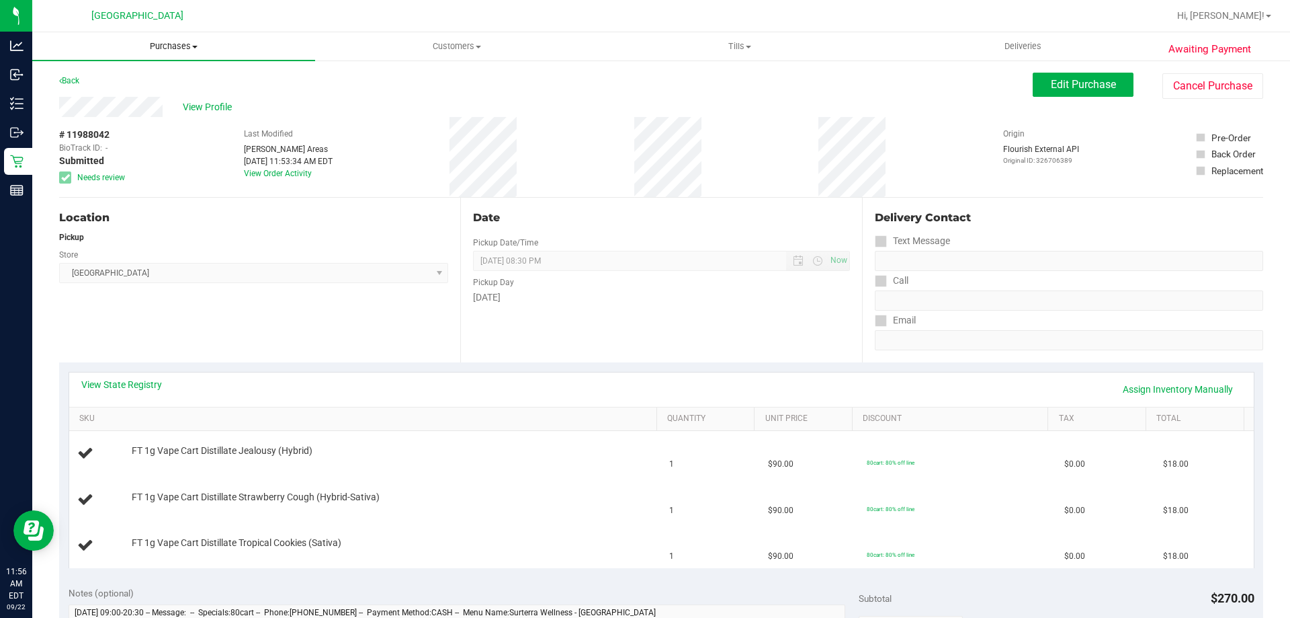
click at [181, 46] on span "Purchases" at bounding box center [173, 46] width 283 height 12
click at [130, 97] on li "Fulfillment" at bounding box center [173, 97] width 283 height 16
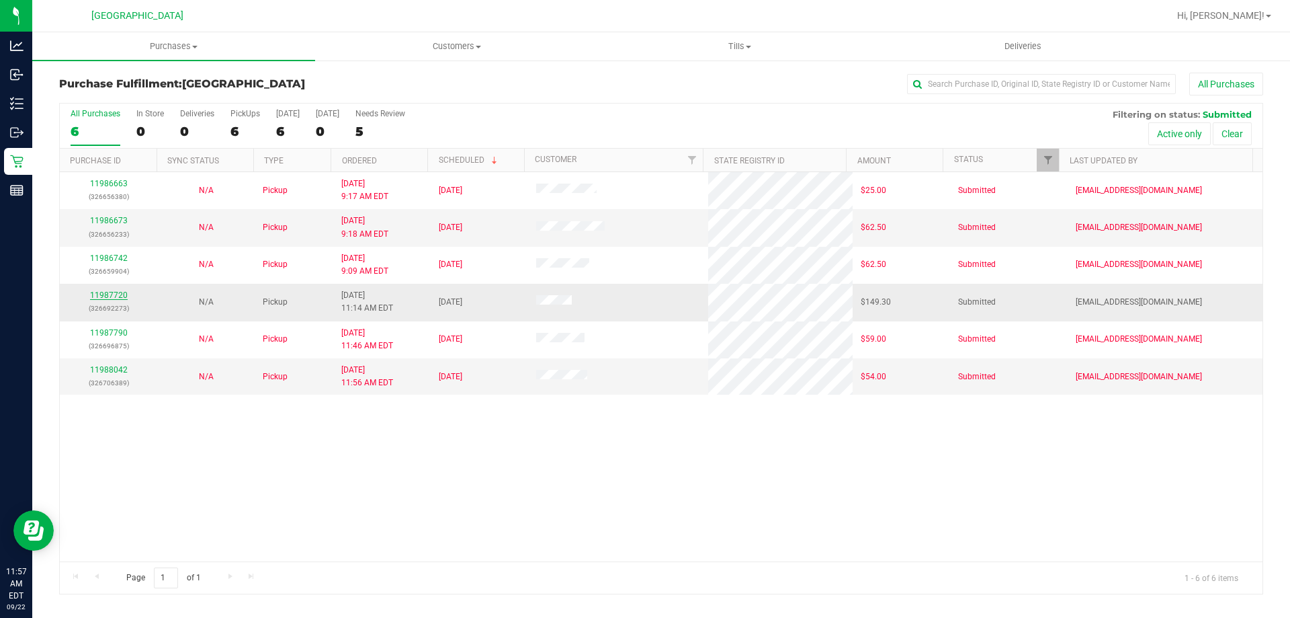
click at [111, 296] on link "11987720" at bounding box center [109, 294] width 38 height 9
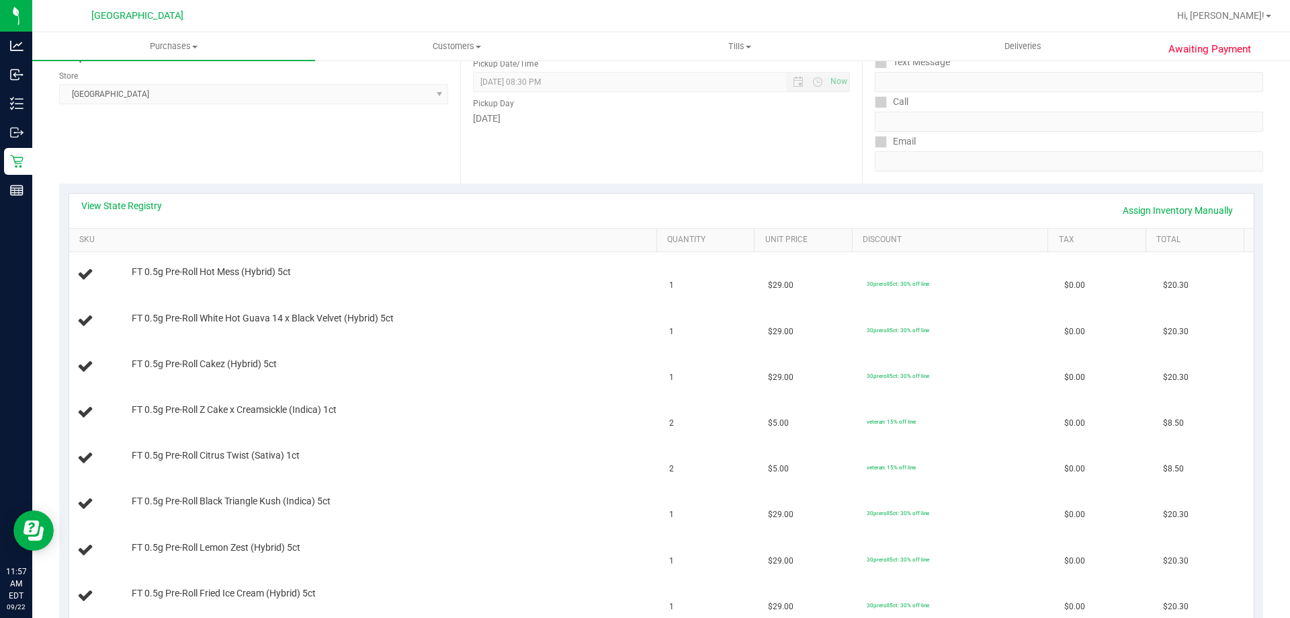
scroll to position [269, 0]
